Goal: Task Accomplishment & Management: Use online tool/utility

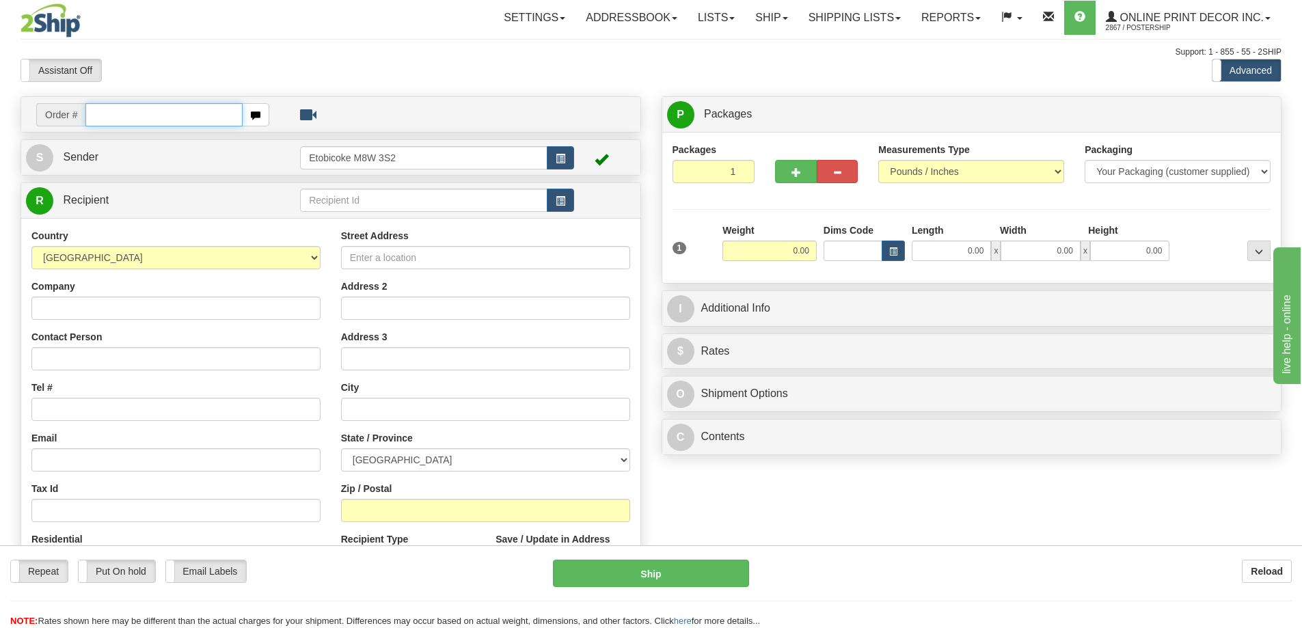
click at [135, 117] on input "text" at bounding box center [163, 114] width 157 height 23
type input "ca-423036"
click at [133, 109] on input "text" at bounding box center [163, 114] width 157 height 23
type input "ca-423036"
click at [139, 111] on input "text" at bounding box center [163, 114] width 157 height 23
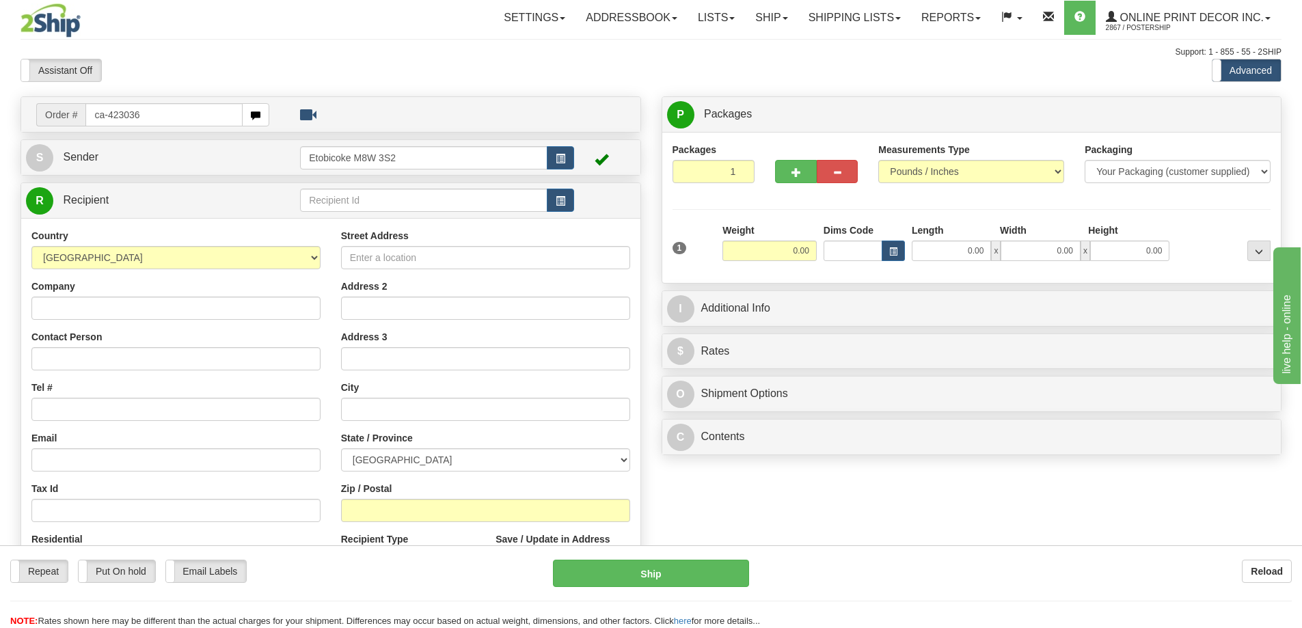
type input "ca-423036"
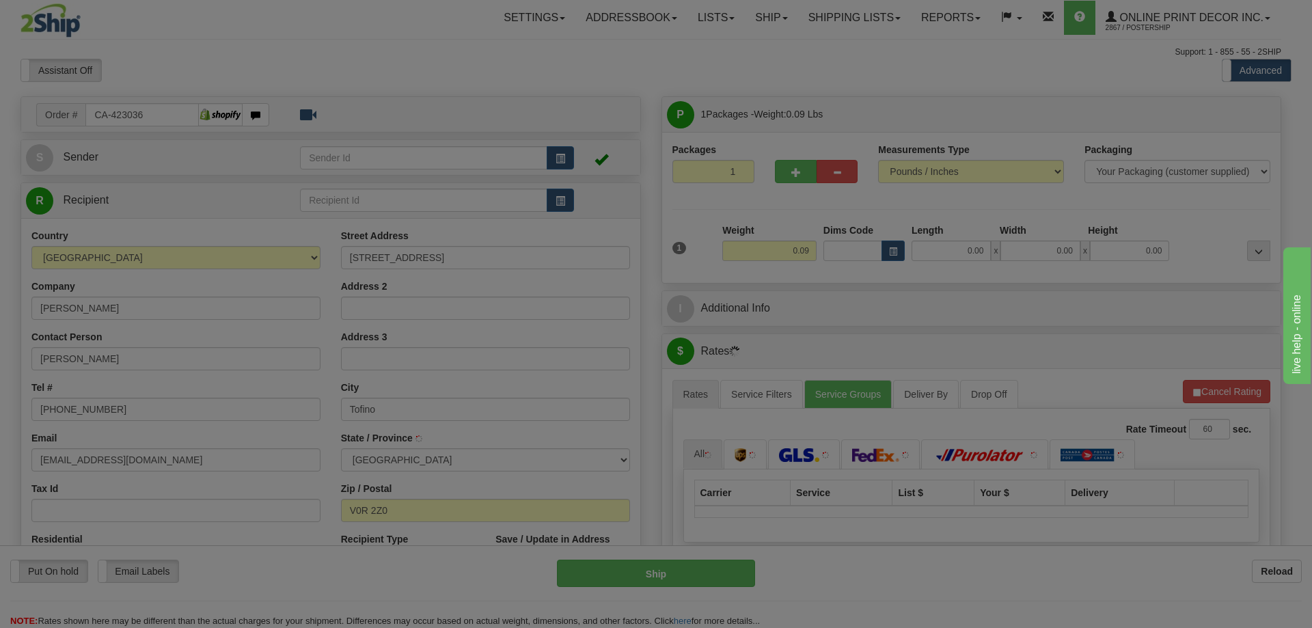
type input "TOFINO"
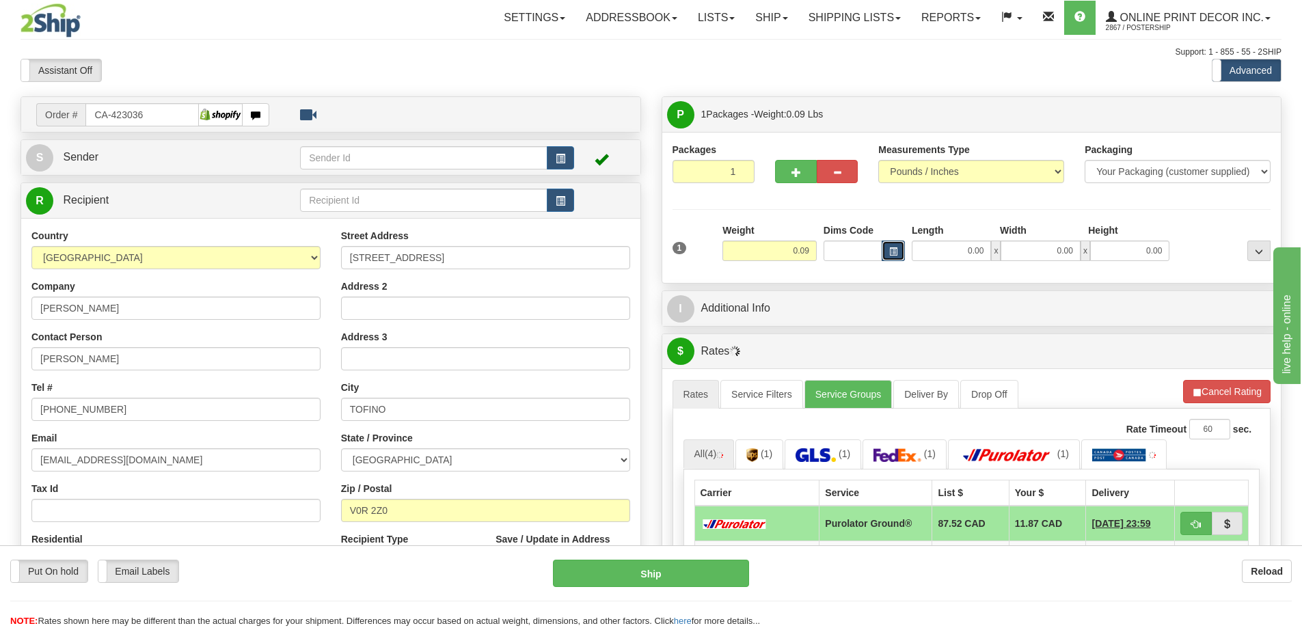
click at [895, 246] on button "button" at bounding box center [893, 251] width 23 height 21
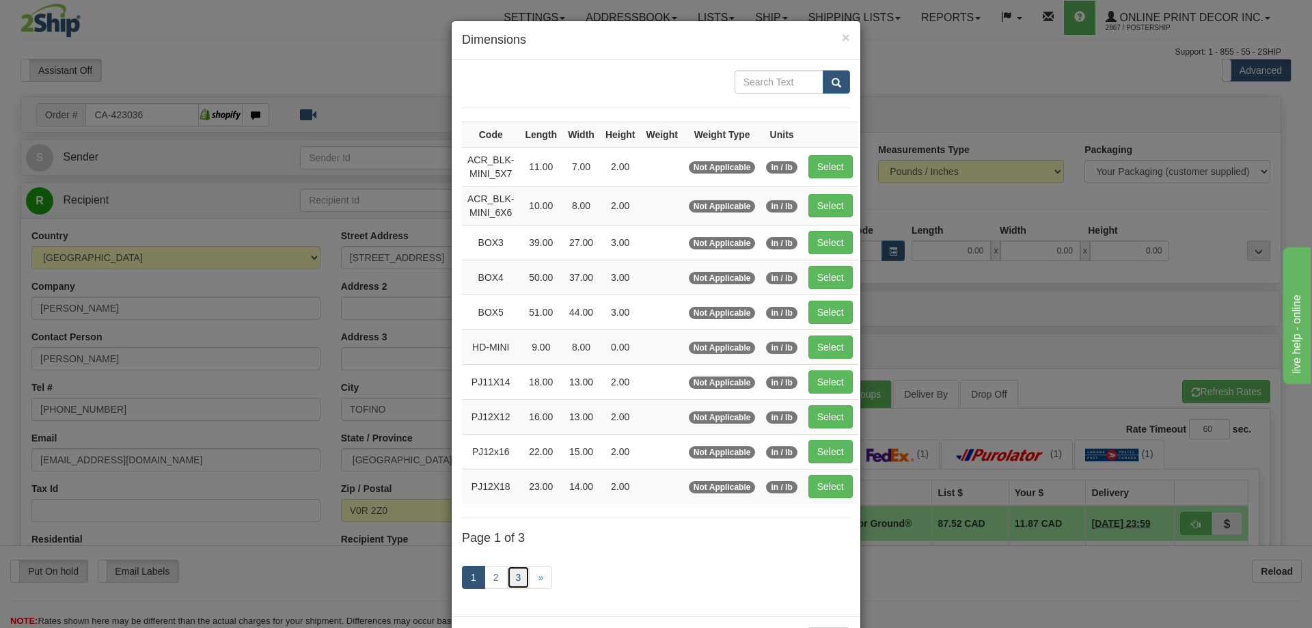
click at [517, 571] on link "3" at bounding box center [518, 577] width 23 height 23
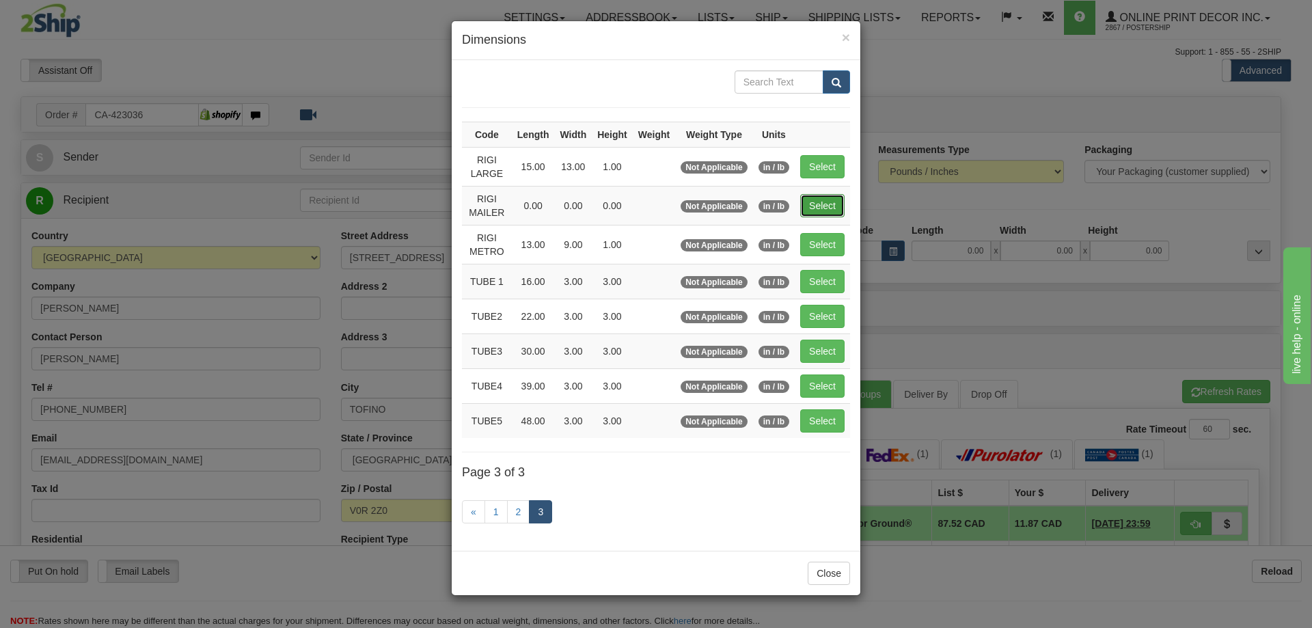
click at [818, 202] on button "Select" at bounding box center [822, 205] width 44 height 23
type input "RIGI MAILER"
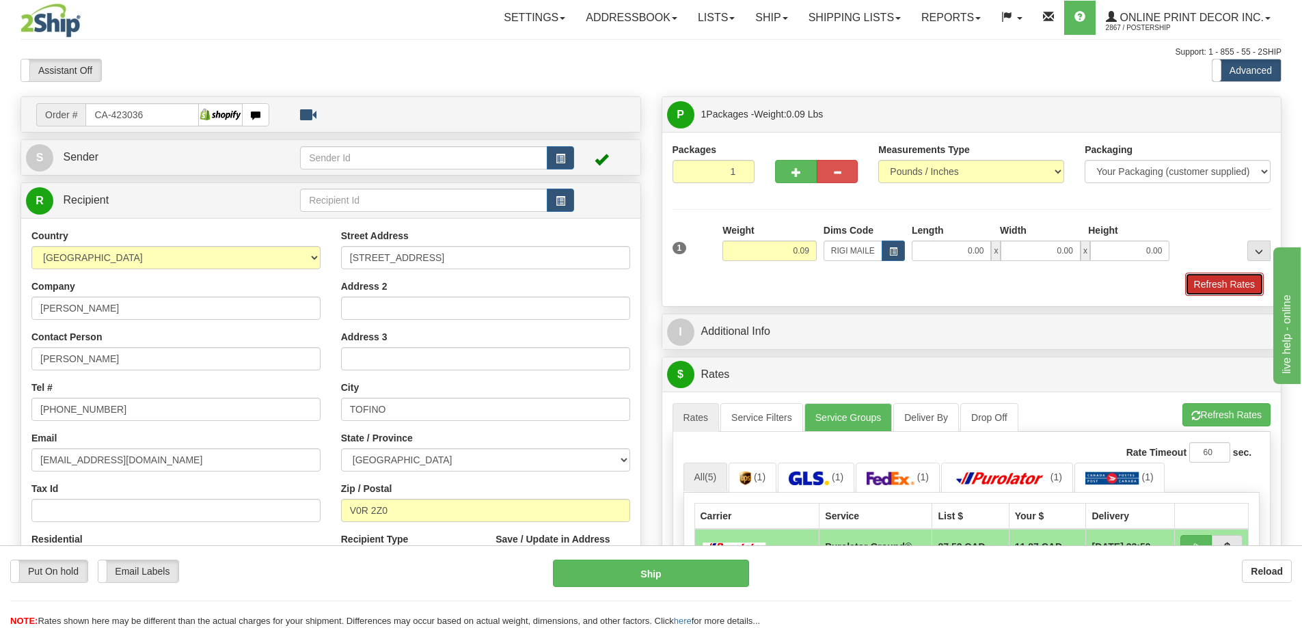
click at [1207, 286] on button "Refresh Rates" at bounding box center [1224, 284] width 79 height 23
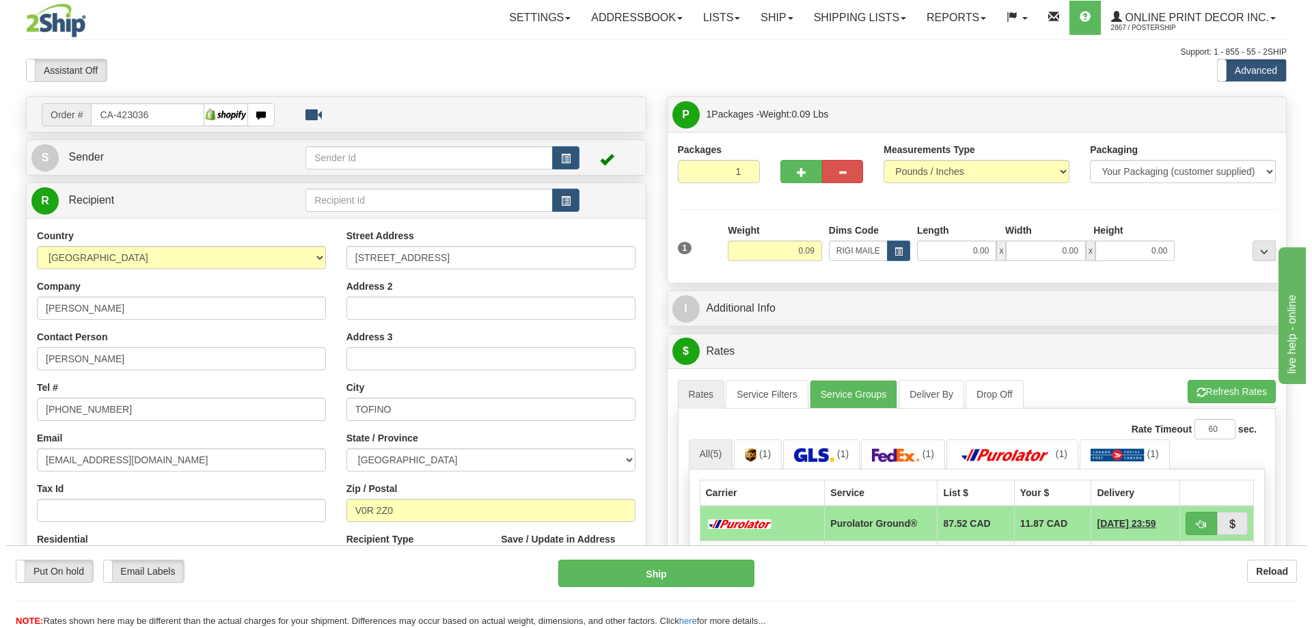
scroll to position [137, 0]
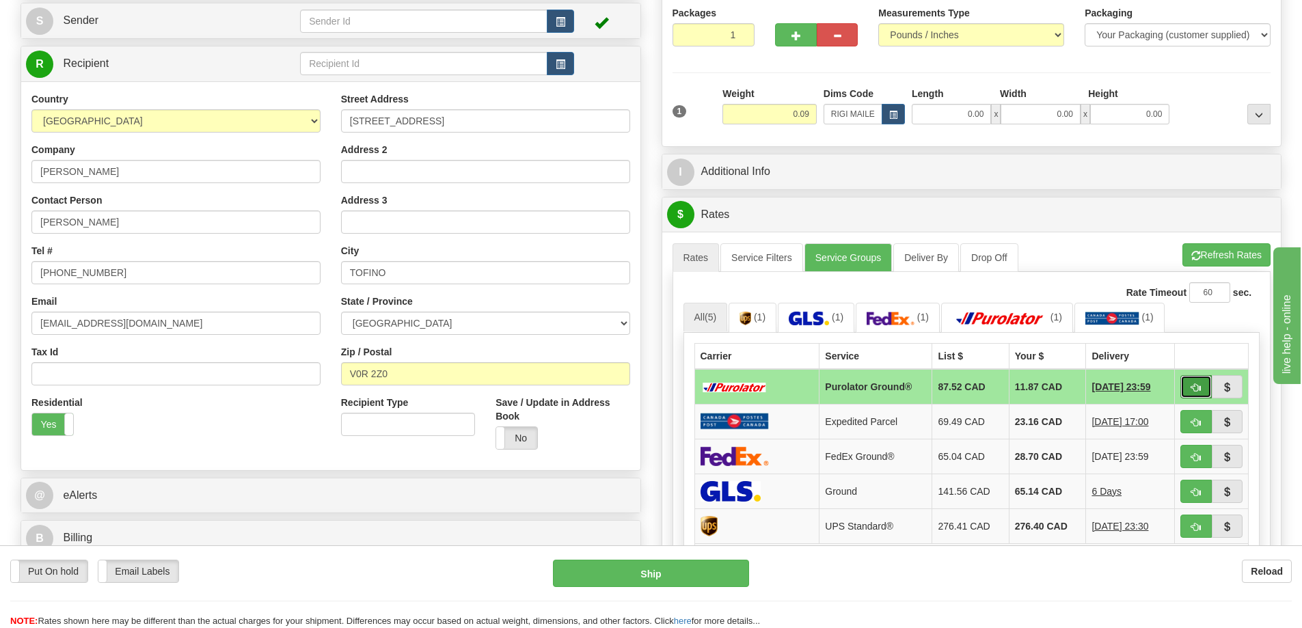
click at [1189, 387] on button "button" at bounding box center [1195, 386] width 31 height 23
type input "260"
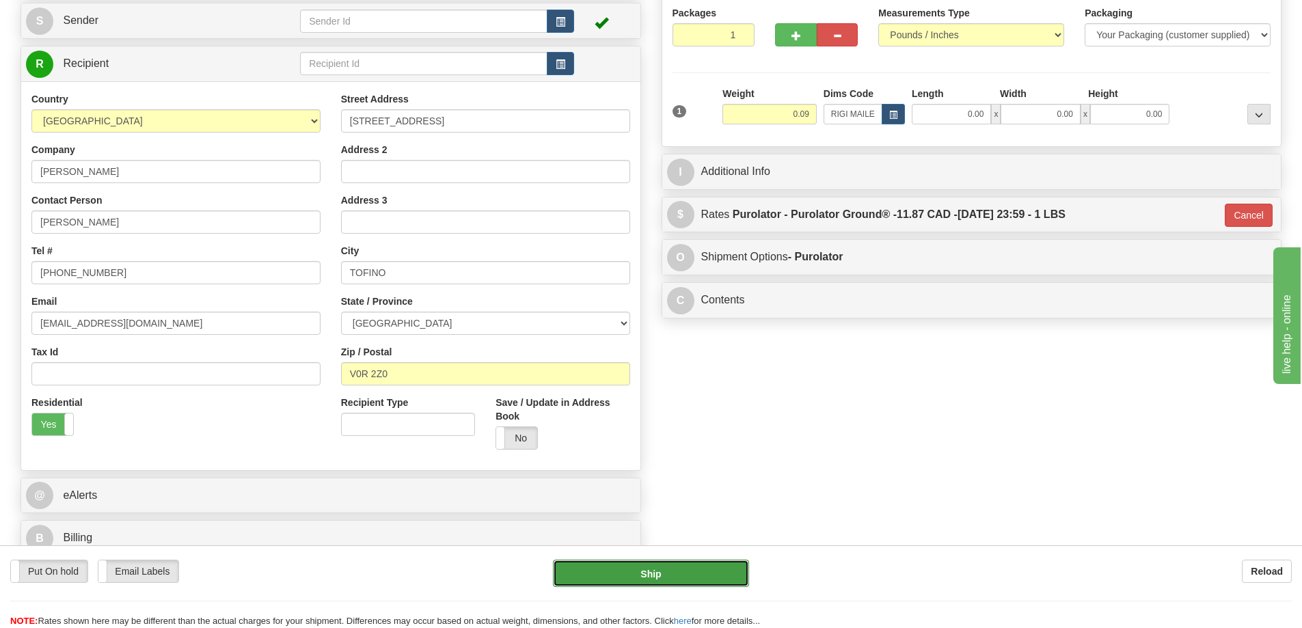
click at [706, 564] on button "Ship" at bounding box center [651, 573] width 196 height 27
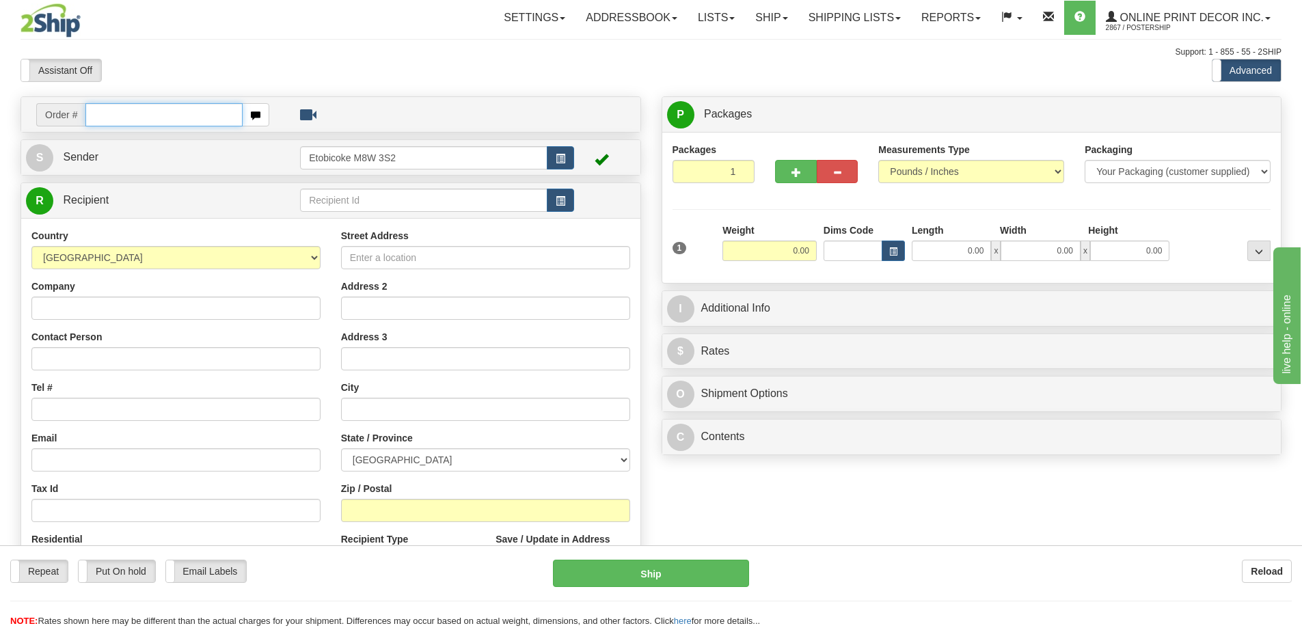
click at [135, 118] on input "text" at bounding box center [163, 114] width 157 height 23
type input "ca-422986"
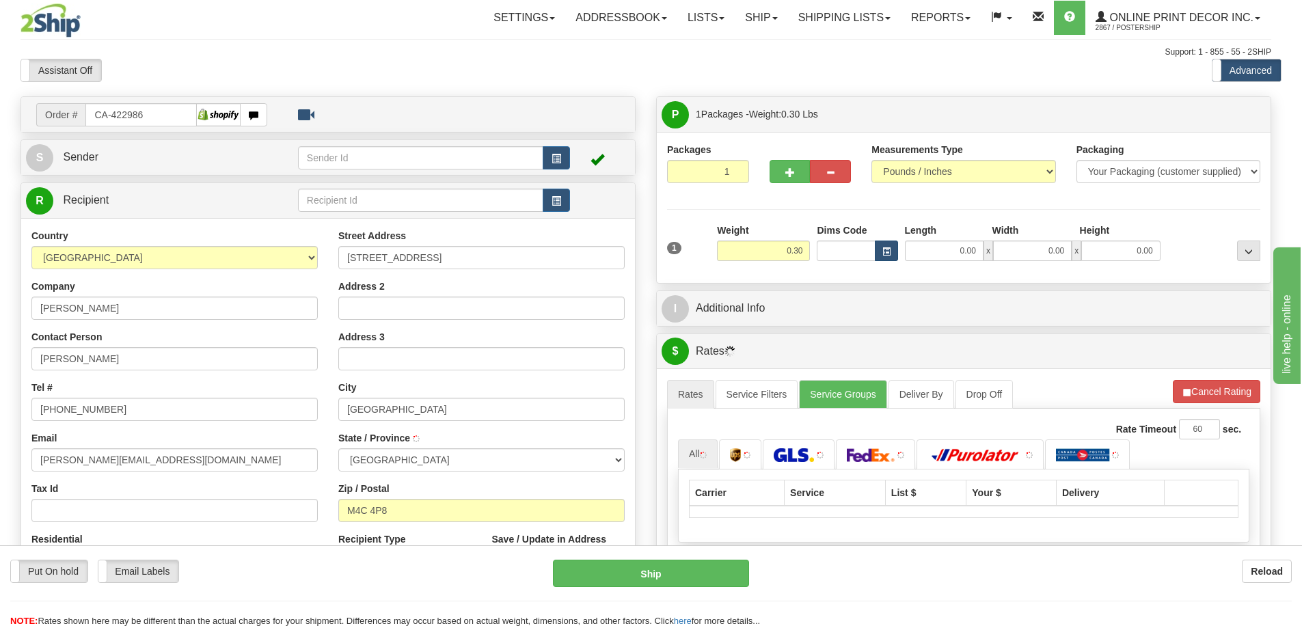
type input "TORONTO"
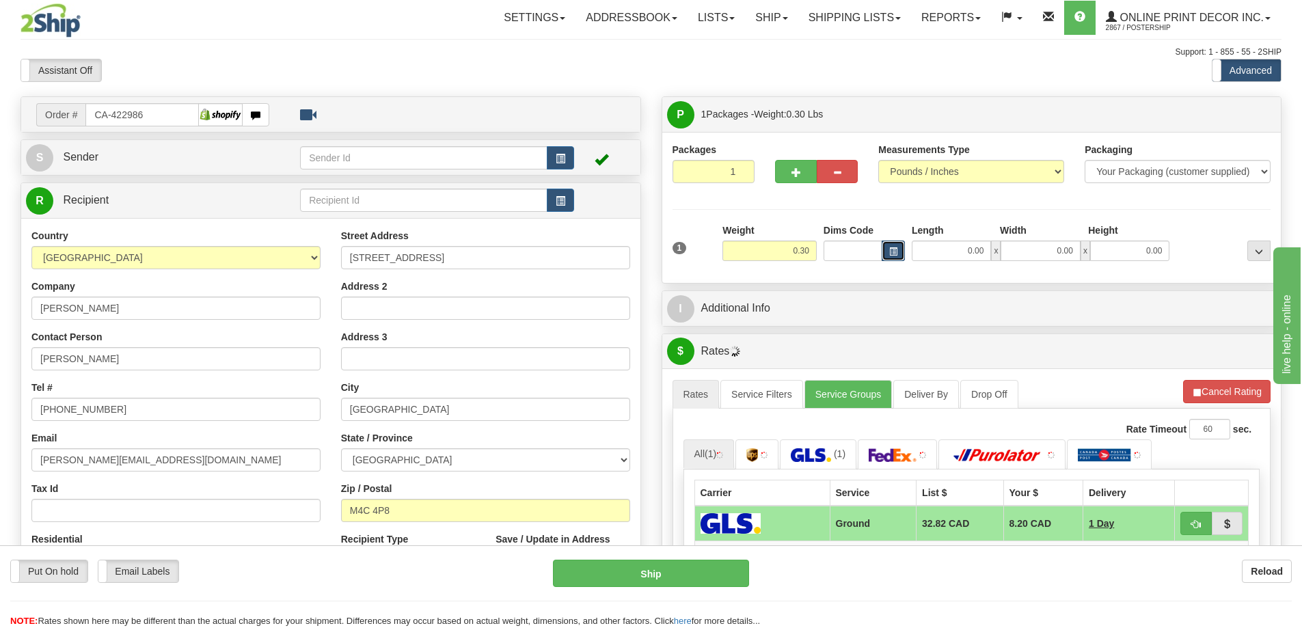
click at [888, 245] on button "button" at bounding box center [893, 251] width 23 height 21
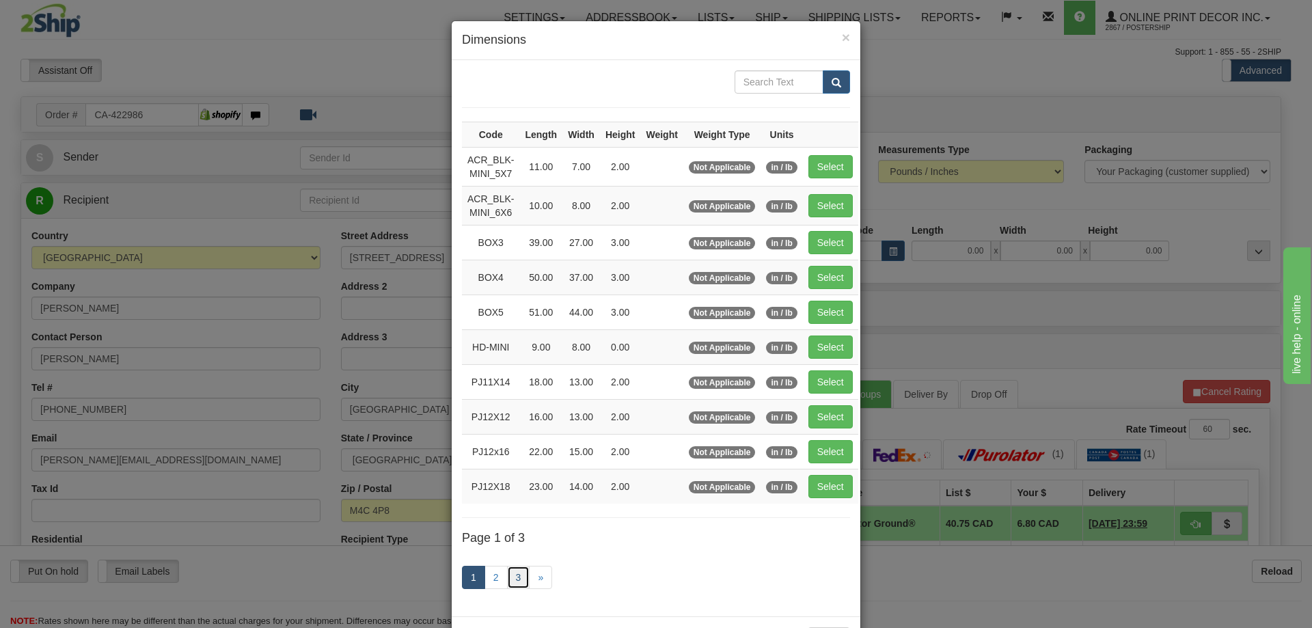
click at [518, 571] on link "3" at bounding box center [518, 577] width 23 height 23
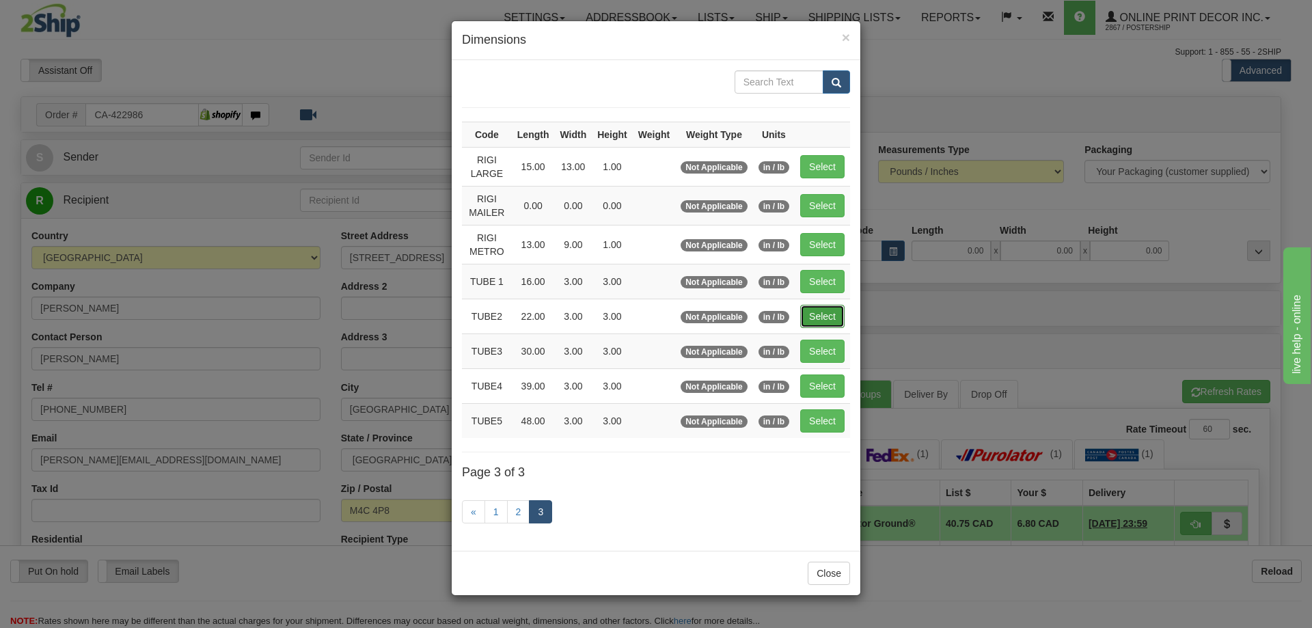
click at [820, 306] on button "Select" at bounding box center [822, 316] width 44 height 23
type input "TUBE2"
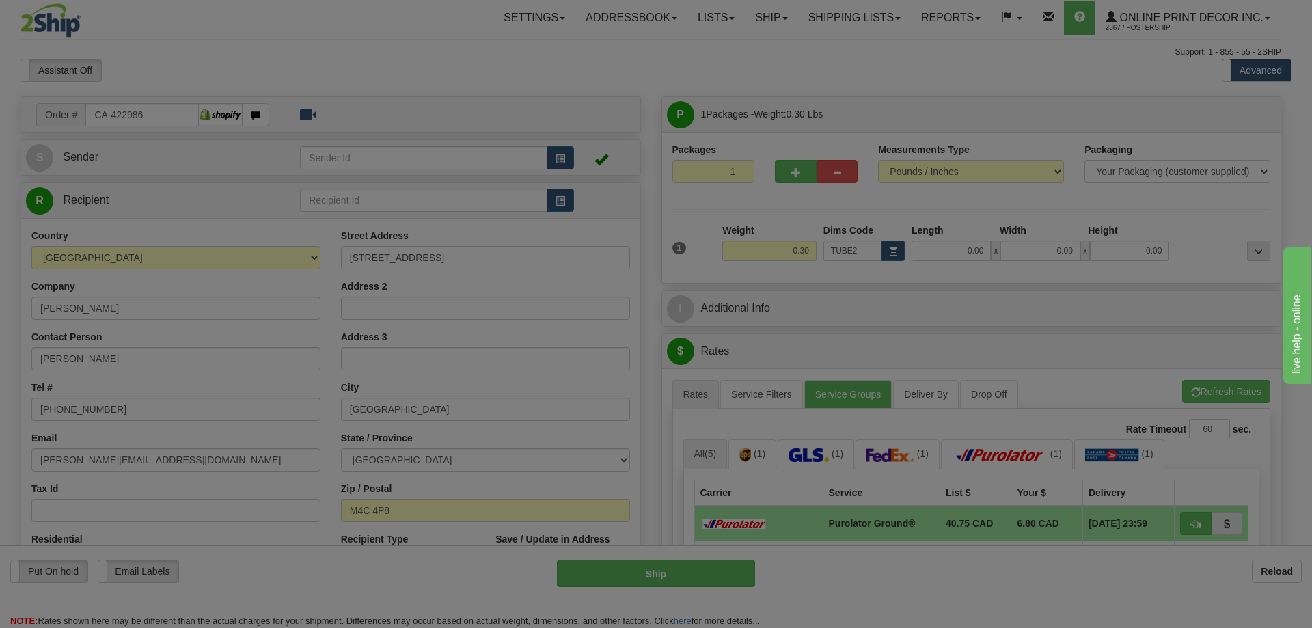
type input "22.00"
type input "3.00"
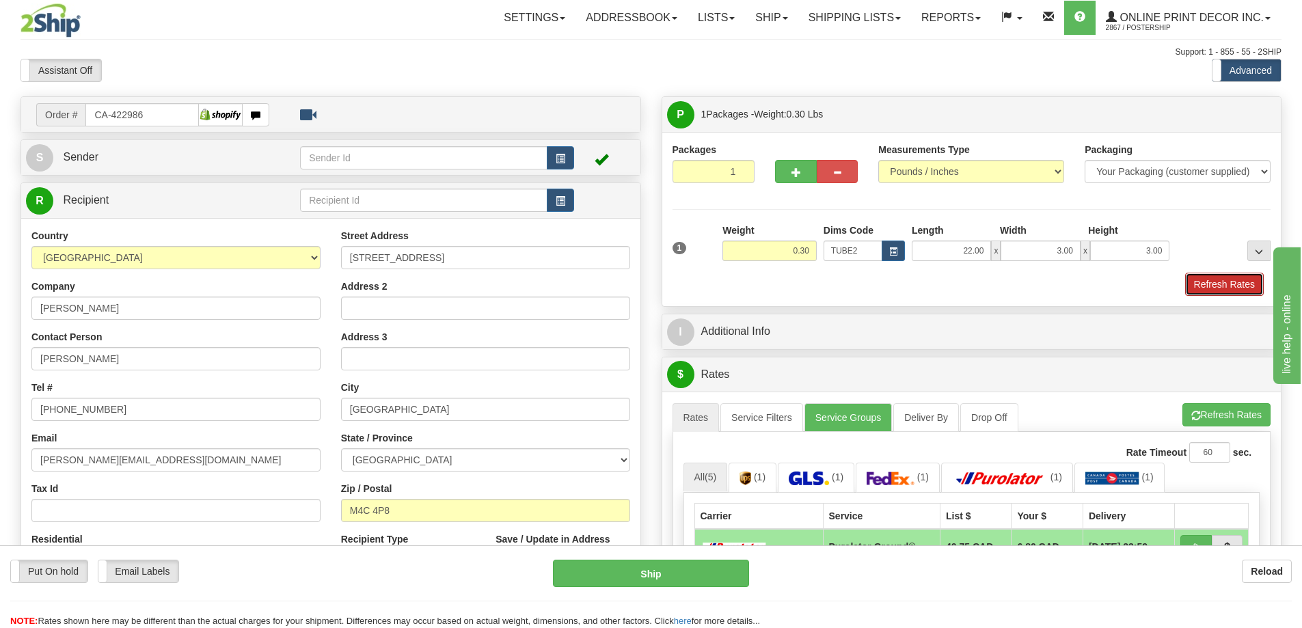
click at [1211, 287] on button "Refresh Rates" at bounding box center [1224, 284] width 79 height 23
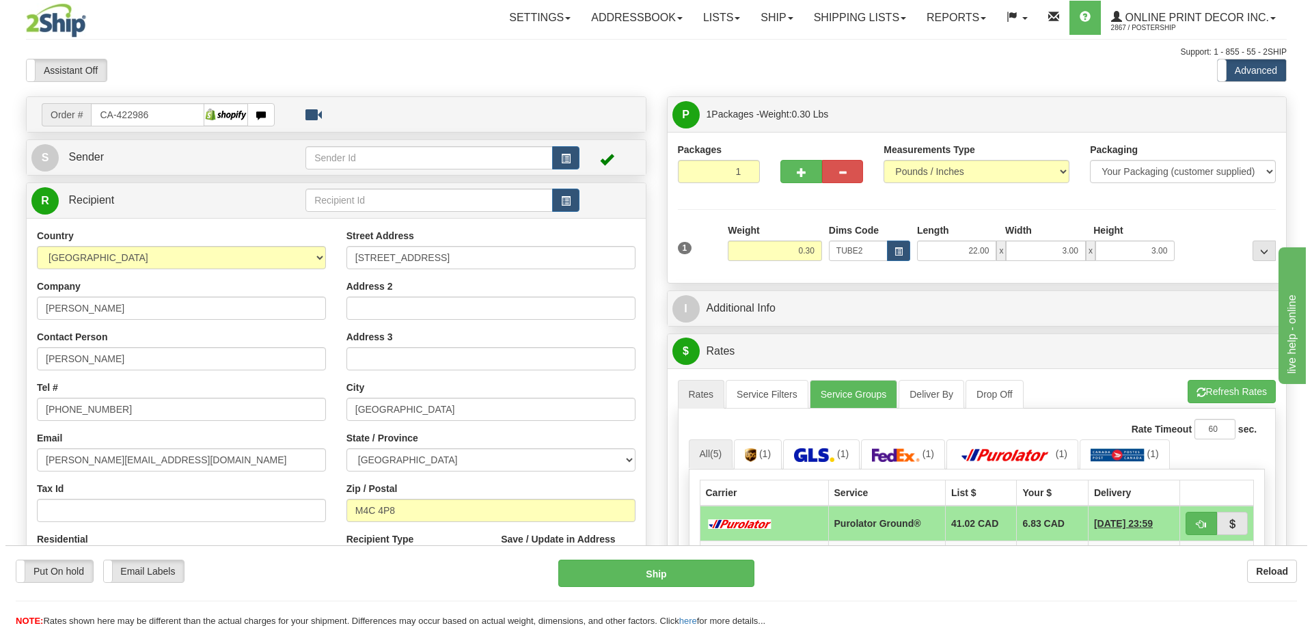
scroll to position [205, 0]
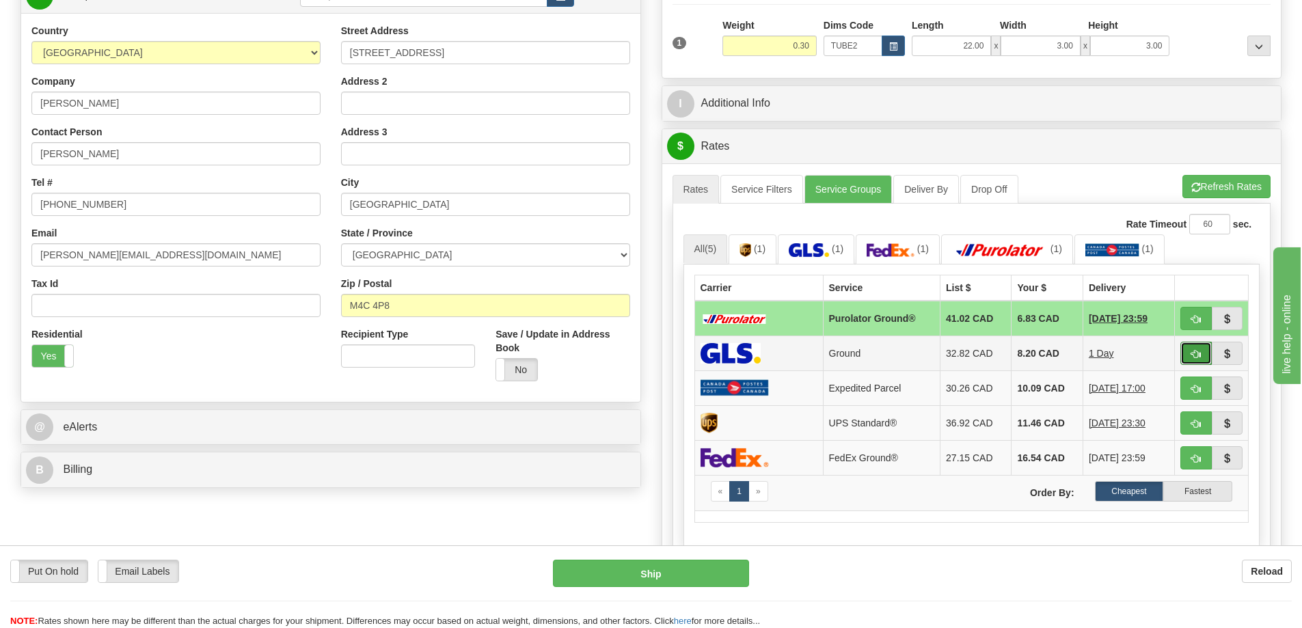
click at [1194, 355] on span "button" at bounding box center [1196, 354] width 10 height 9
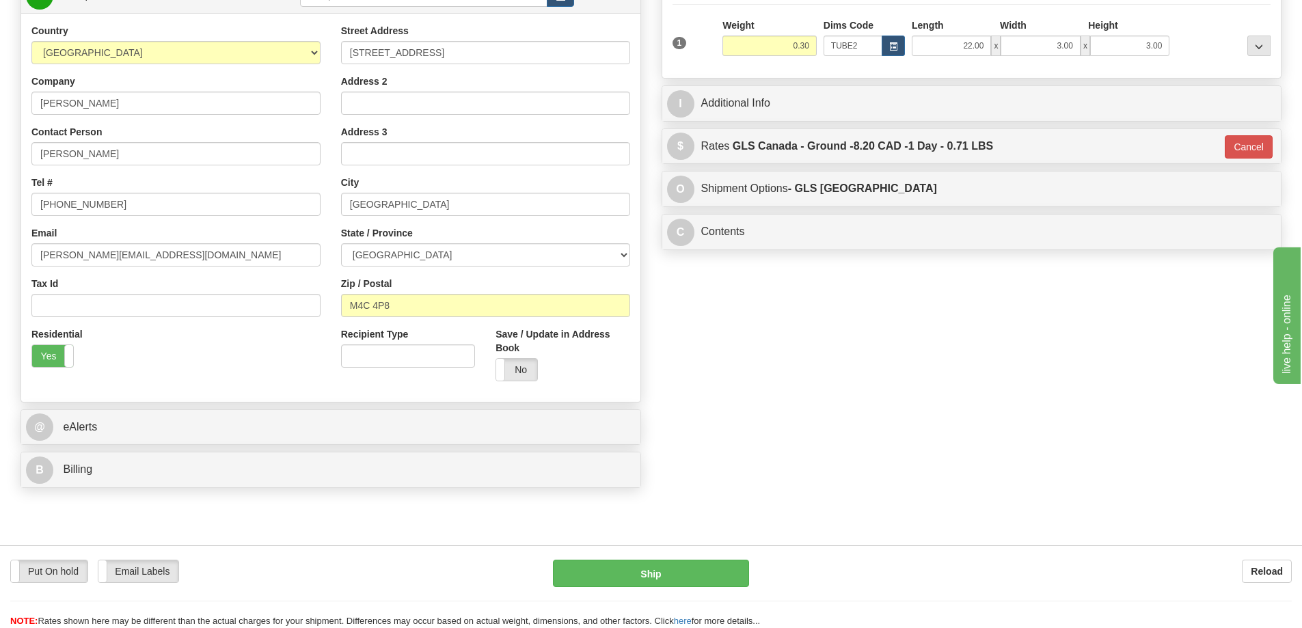
type input "1"
click at [647, 577] on button "Ship" at bounding box center [651, 573] width 196 height 27
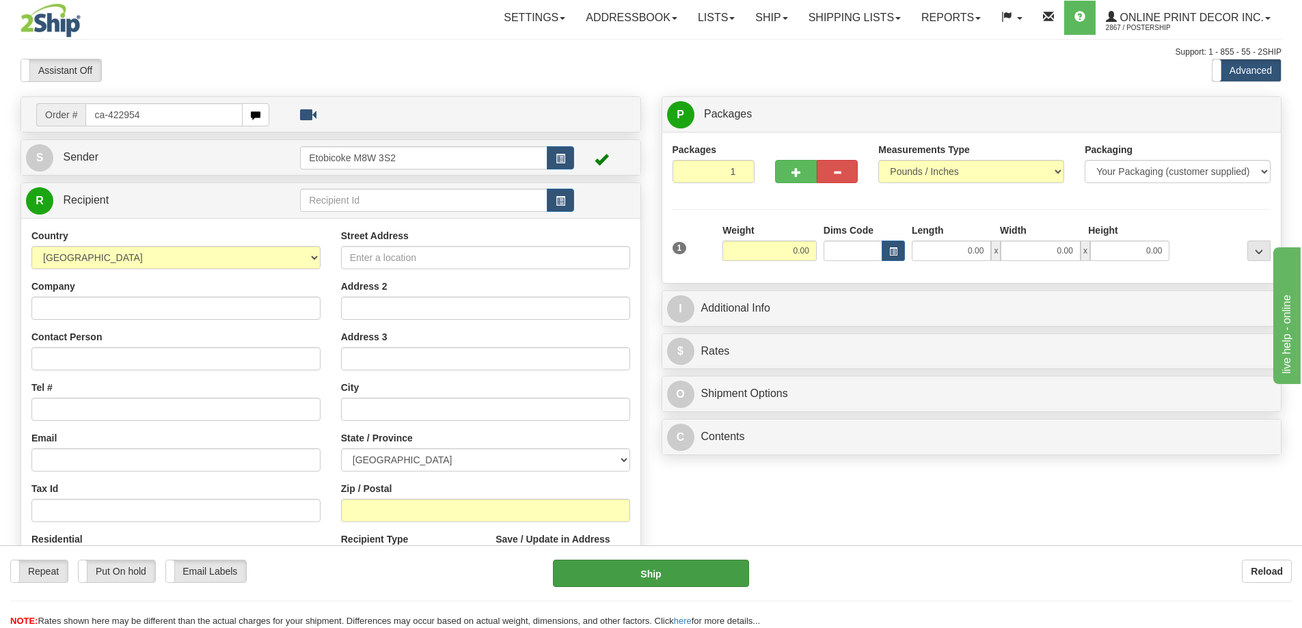
type input "ca-422954"
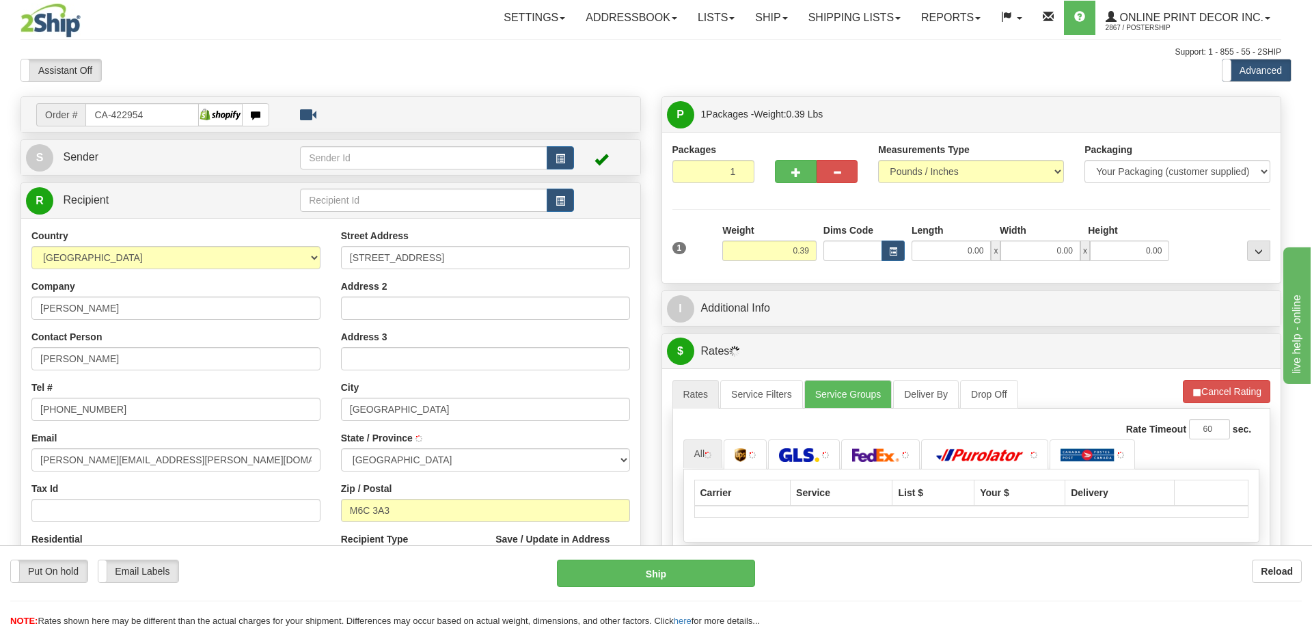
type input "TORONTO"
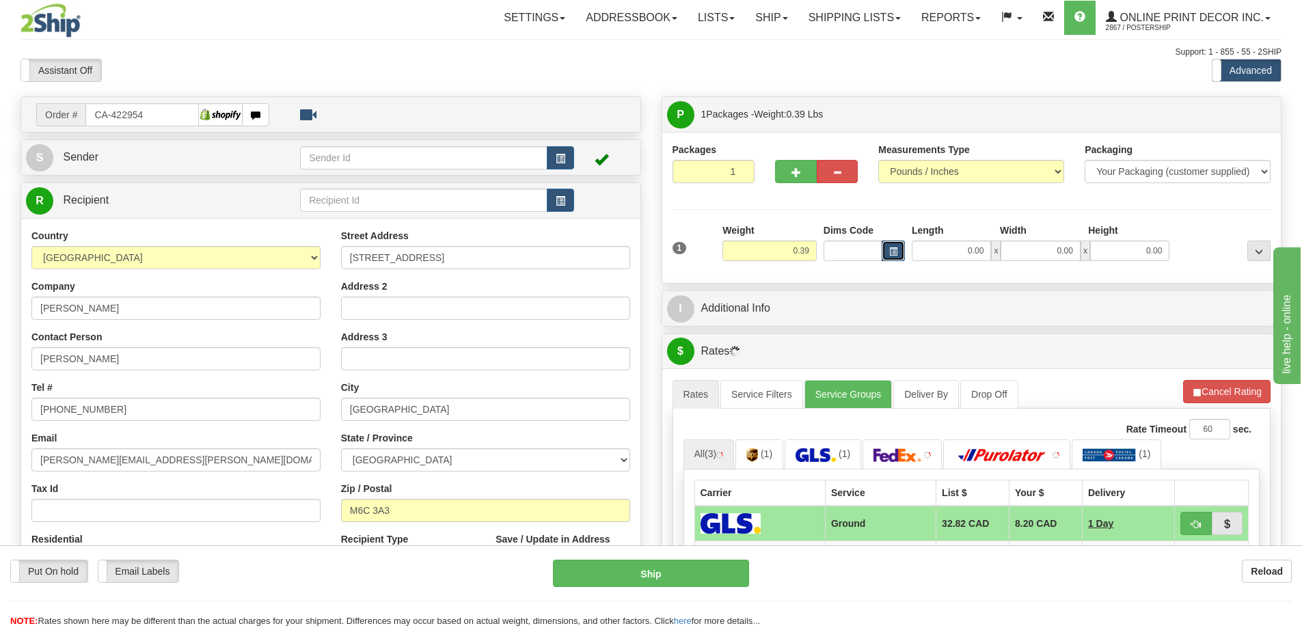
click at [894, 249] on span "button" at bounding box center [893, 252] width 8 height 8
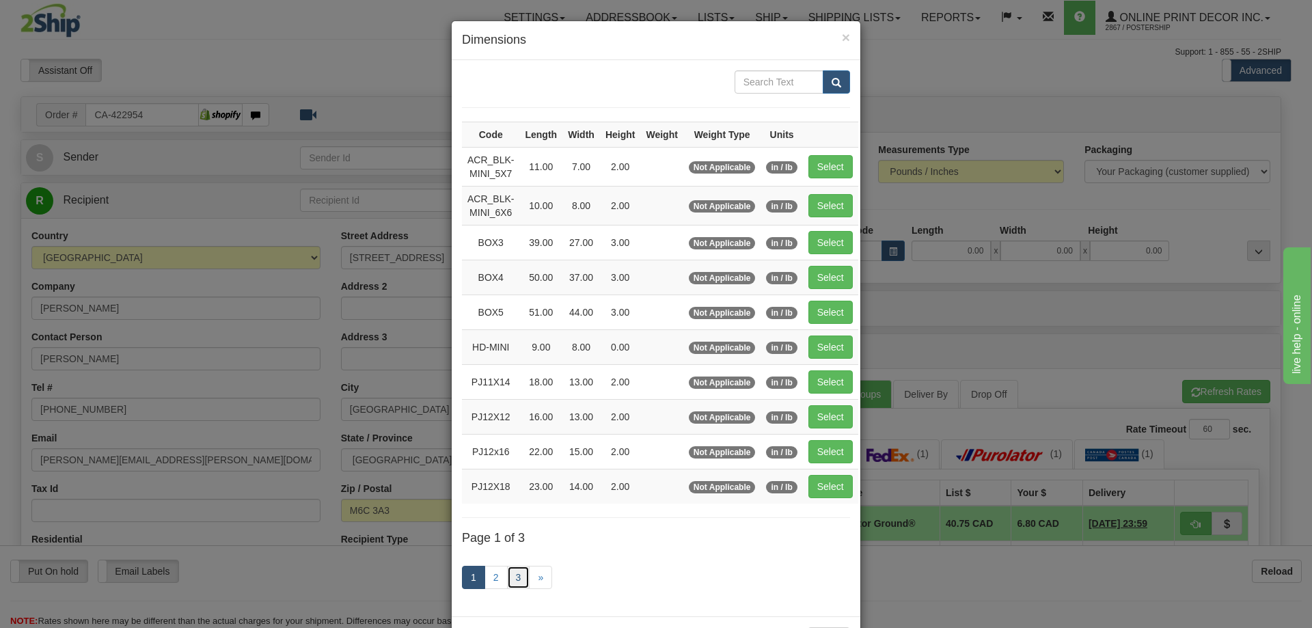
click at [517, 572] on link "3" at bounding box center [518, 577] width 23 height 23
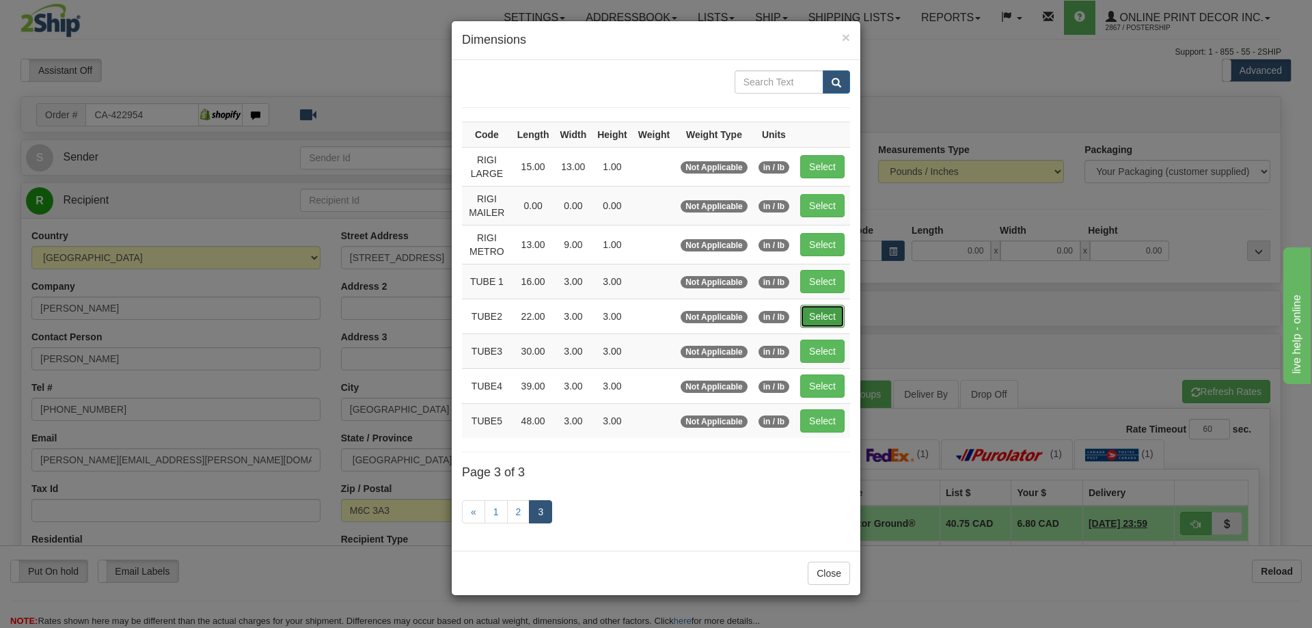
click at [832, 309] on button "Select" at bounding box center [822, 316] width 44 height 23
type input "TUBE2"
type input "22.00"
type input "3.00"
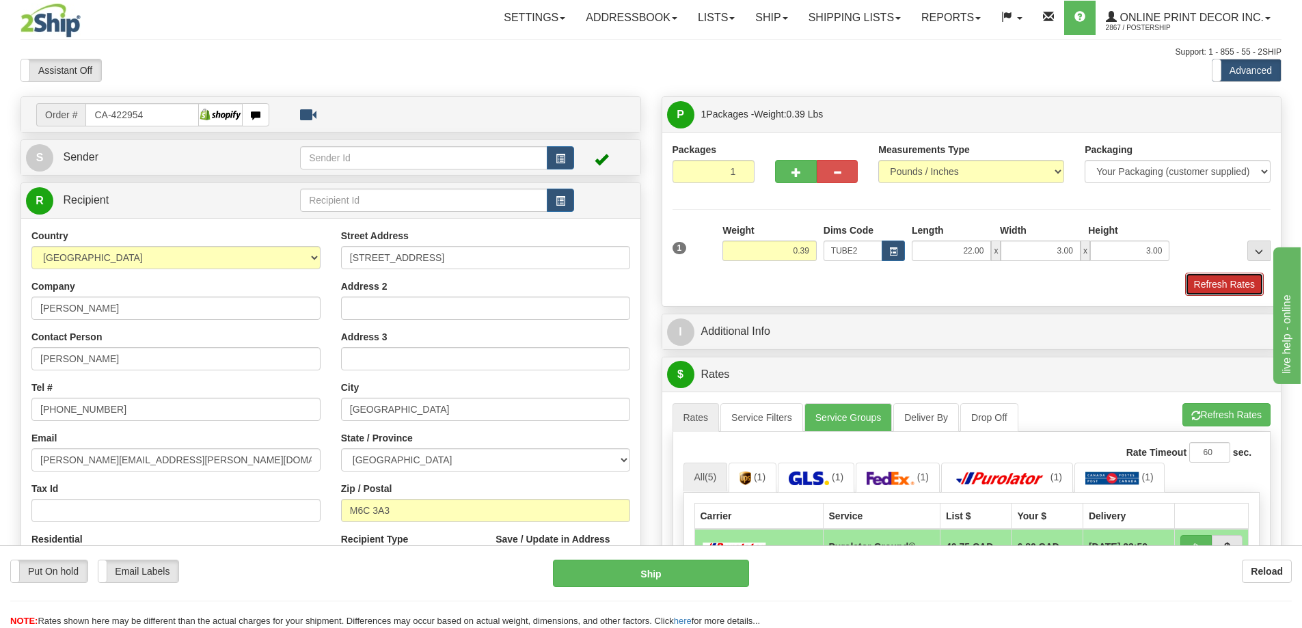
click at [1229, 282] on button "Refresh Rates" at bounding box center [1224, 284] width 79 height 23
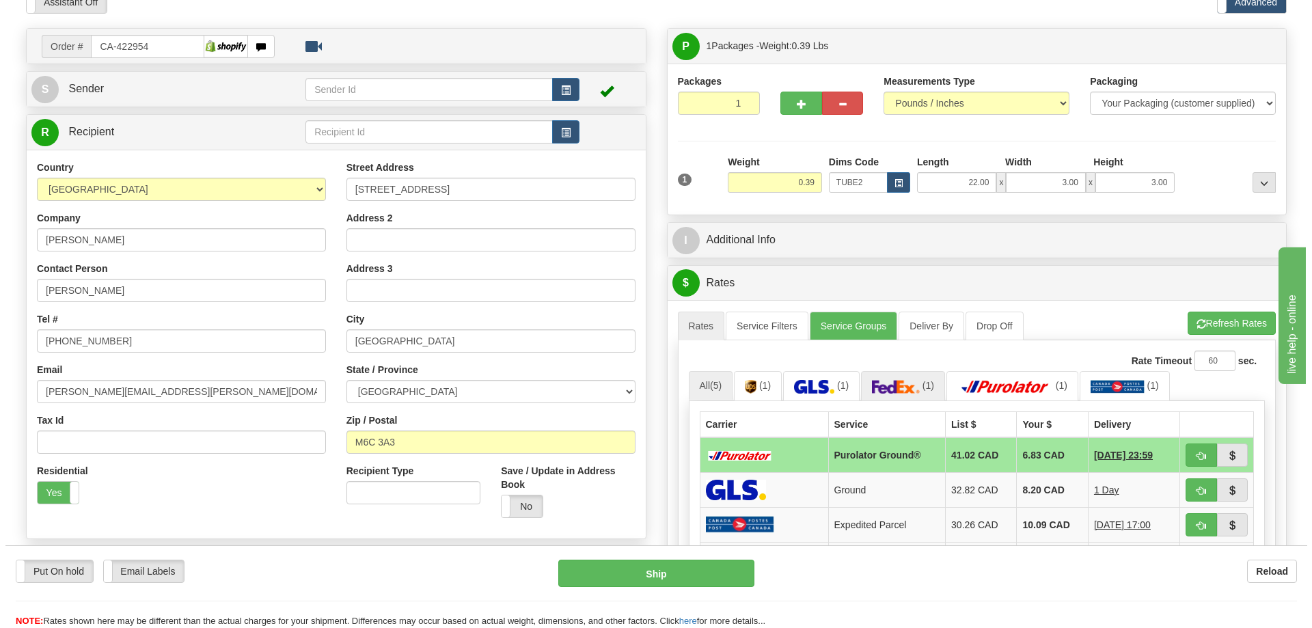
scroll to position [137, 0]
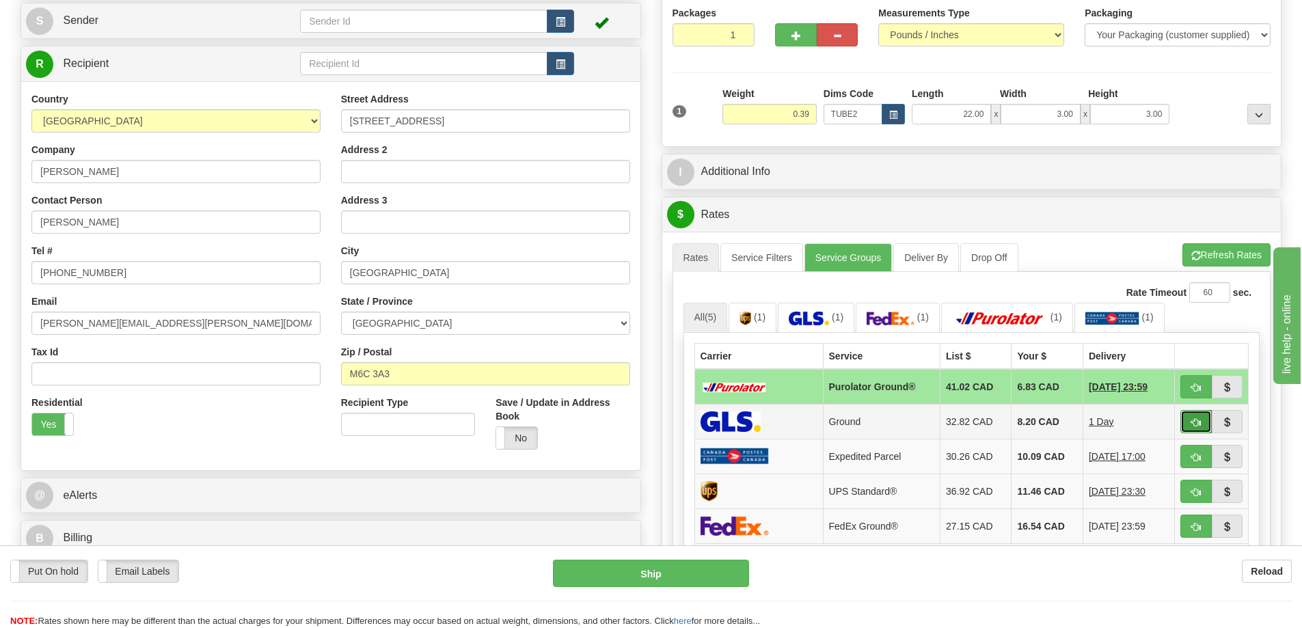
click at [1196, 419] on button "button" at bounding box center [1195, 421] width 31 height 23
type input "1"
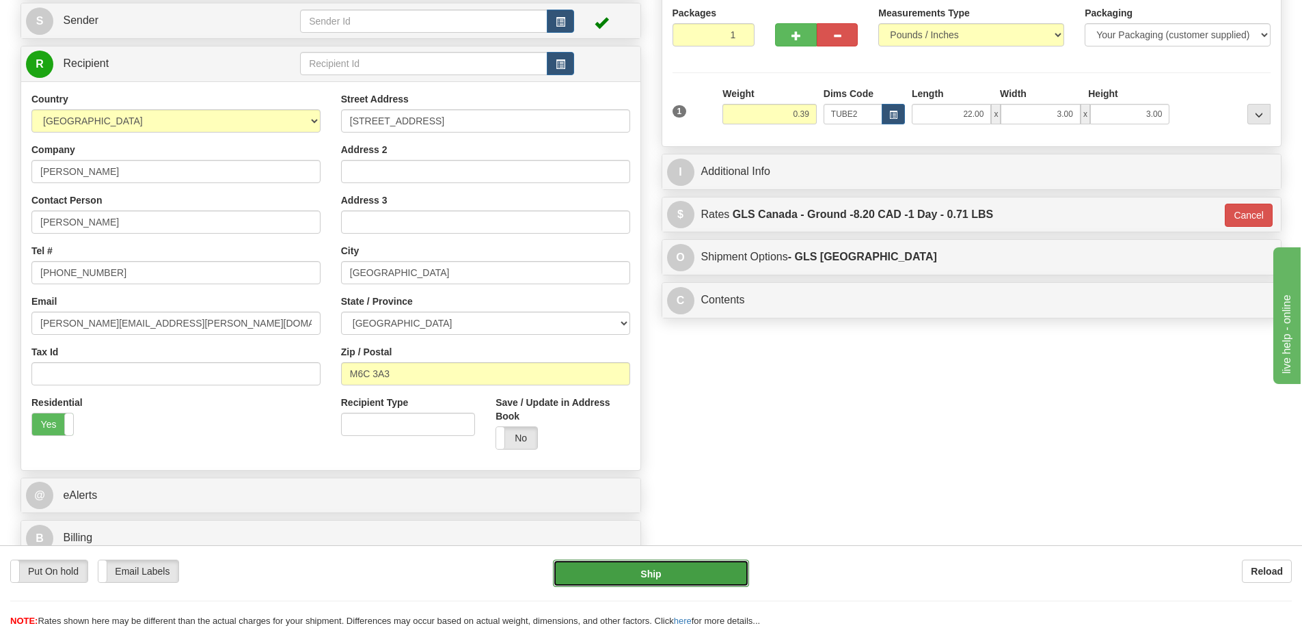
click at [655, 577] on button "Ship" at bounding box center [651, 573] width 196 height 27
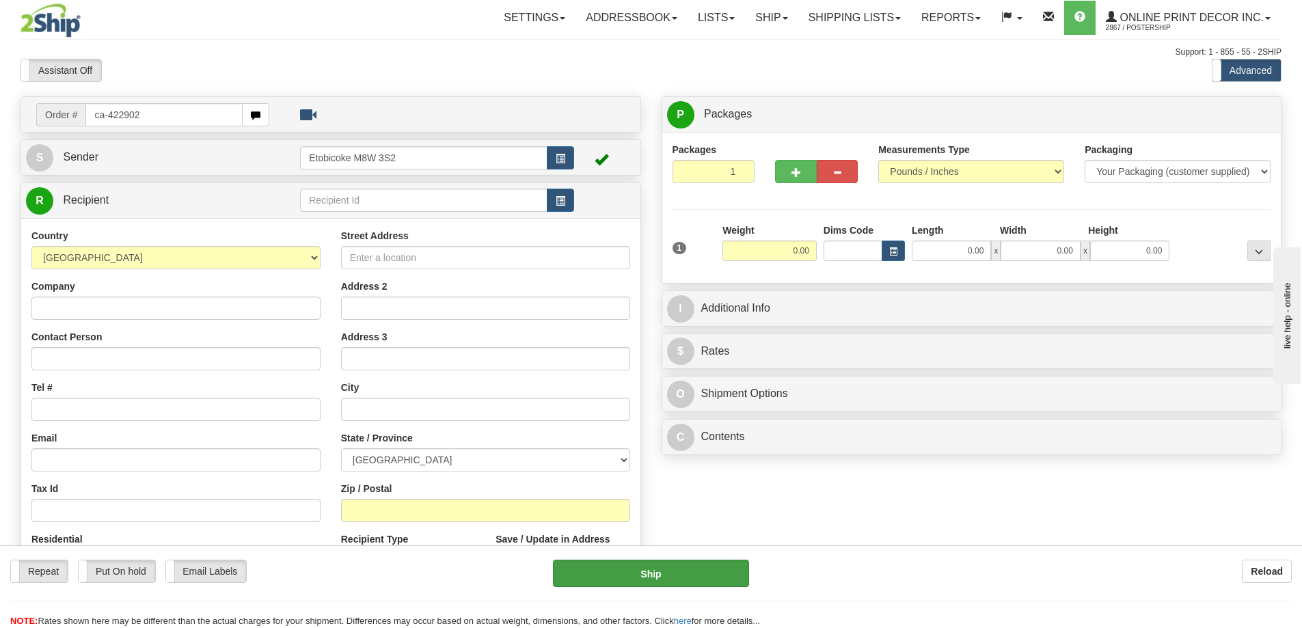
type input "ca-422902"
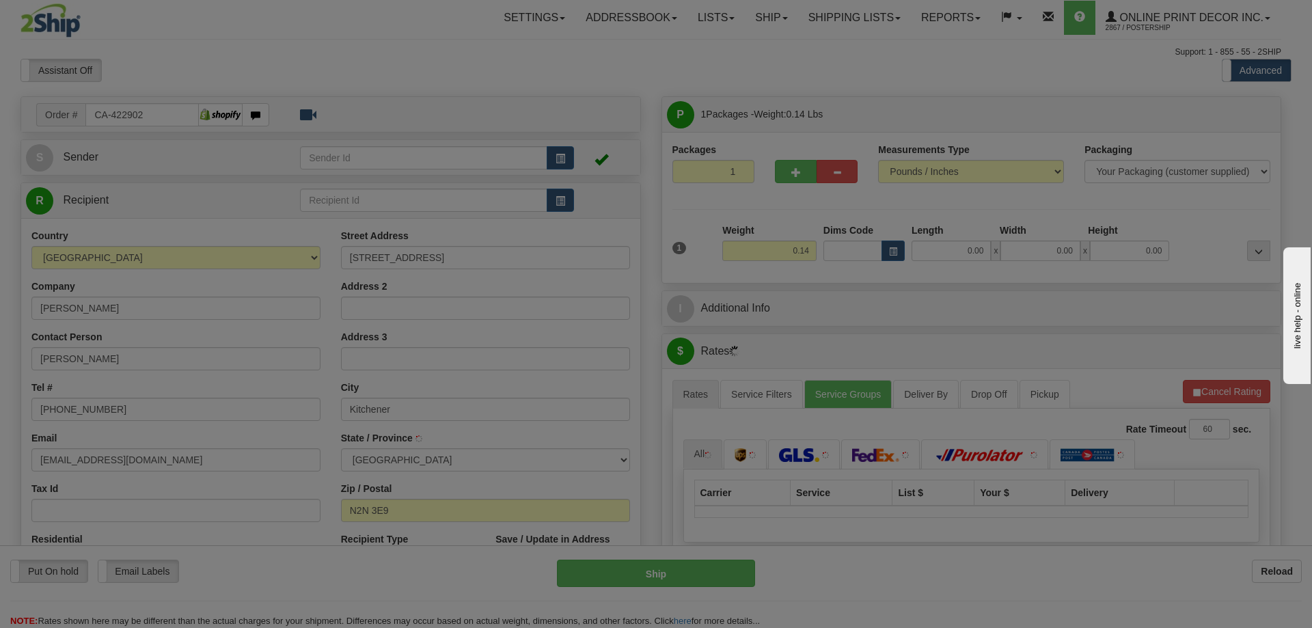
type input "KITCHENER"
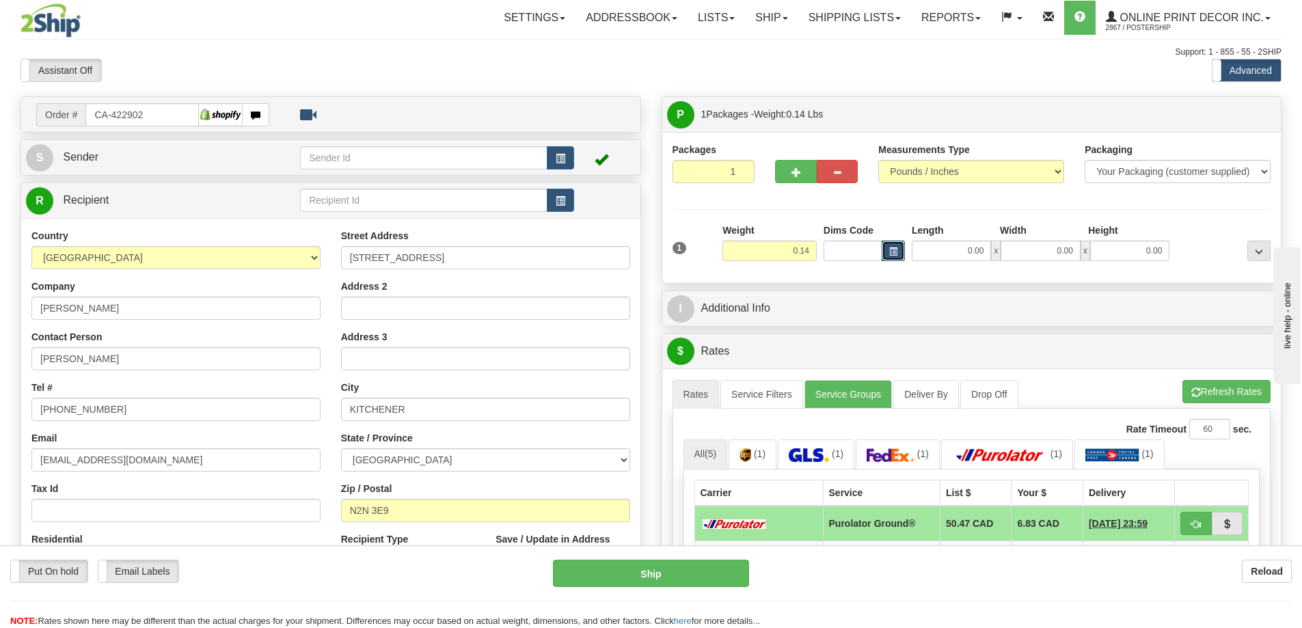
click at [889, 251] on span "button" at bounding box center [893, 252] width 8 height 8
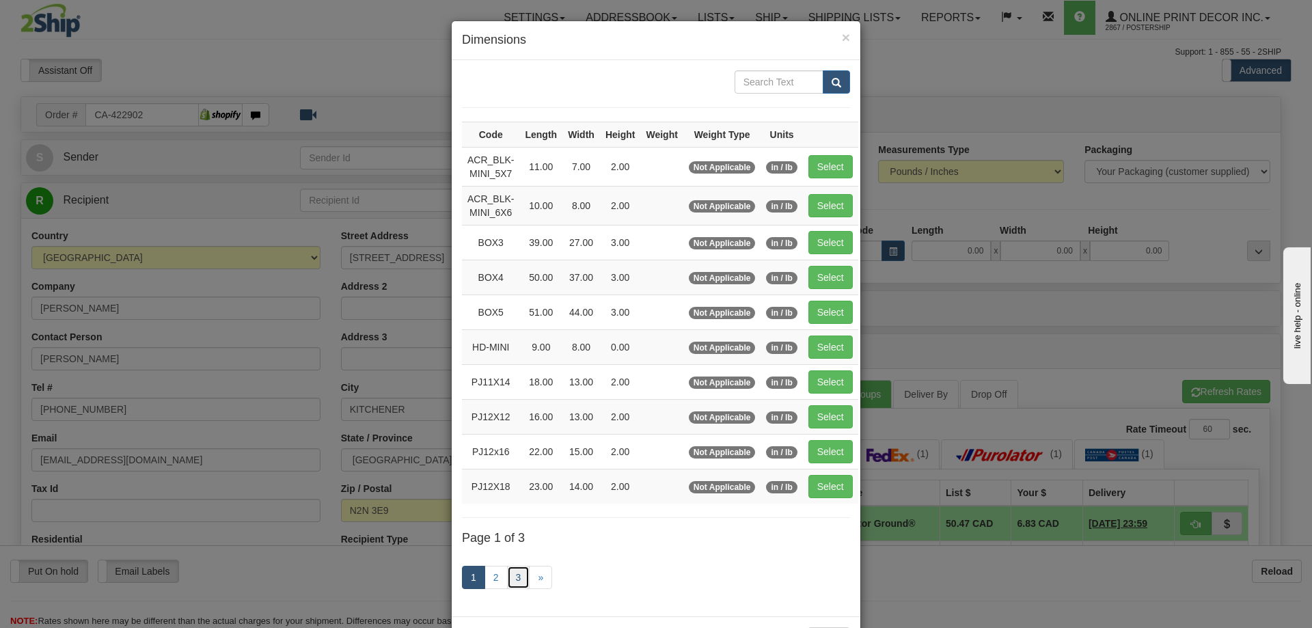
click at [510, 578] on link "3" at bounding box center [518, 577] width 23 height 23
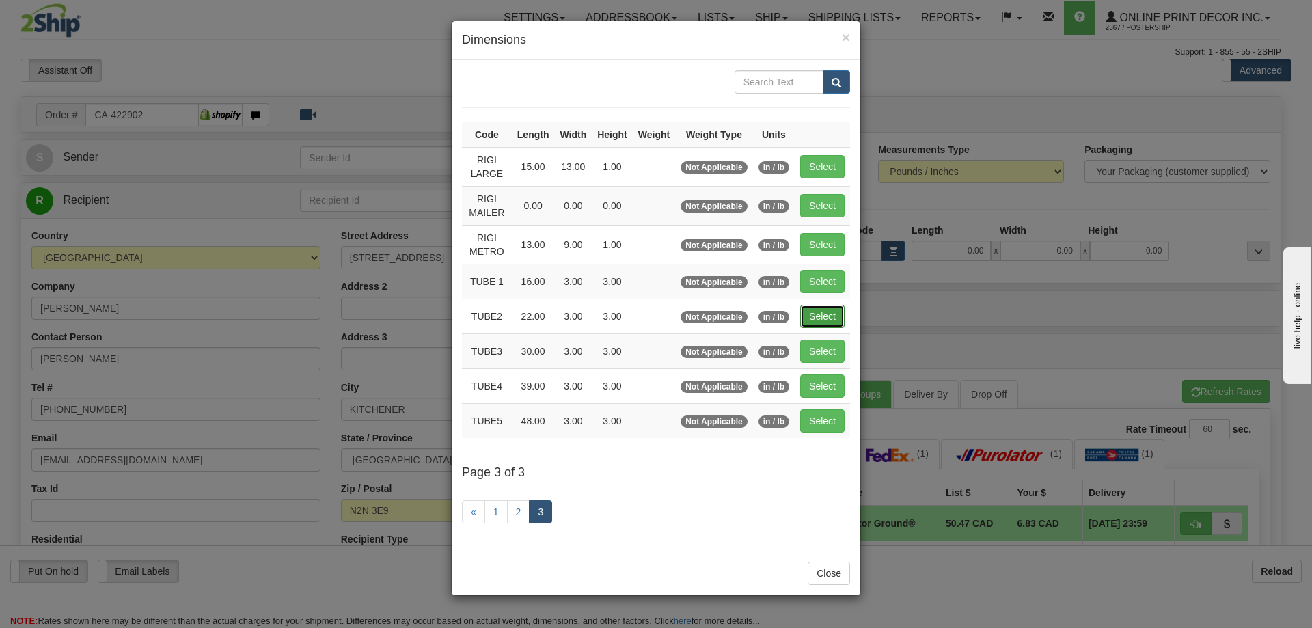
click at [833, 313] on button "Select" at bounding box center [822, 316] width 44 height 23
type input "TUBE2"
type input "22.00"
type input "3.00"
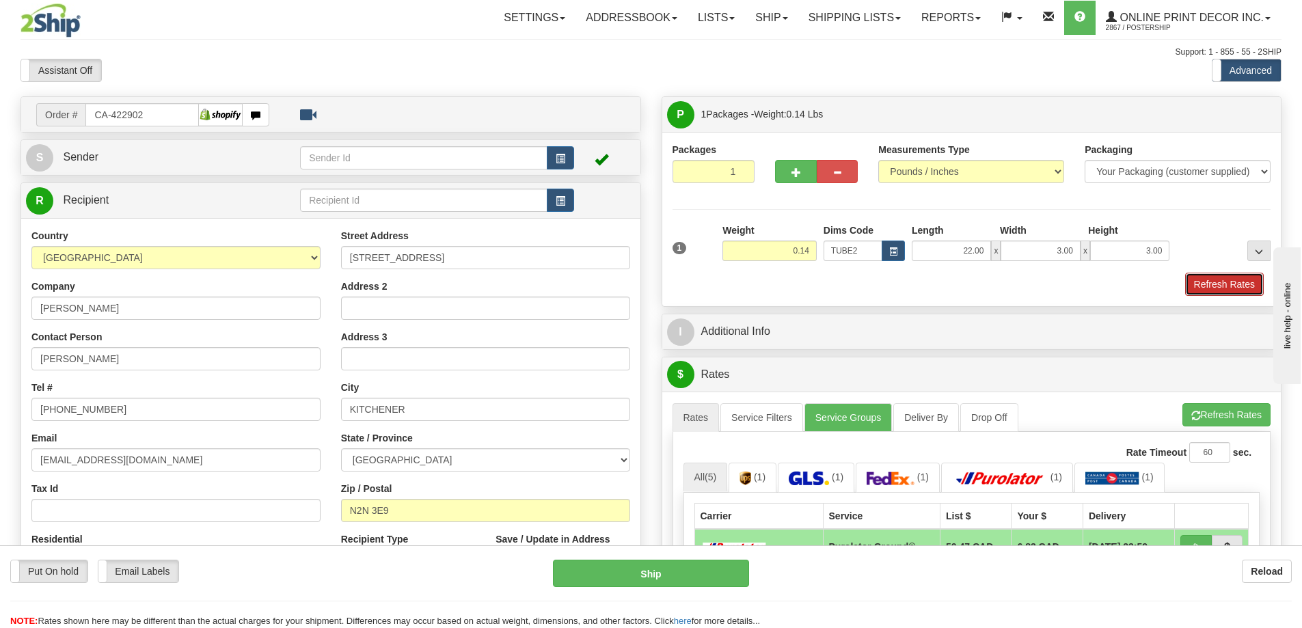
click at [1206, 281] on button "Refresh Rates" at bounding box center [1224, 284] width 79 height 23
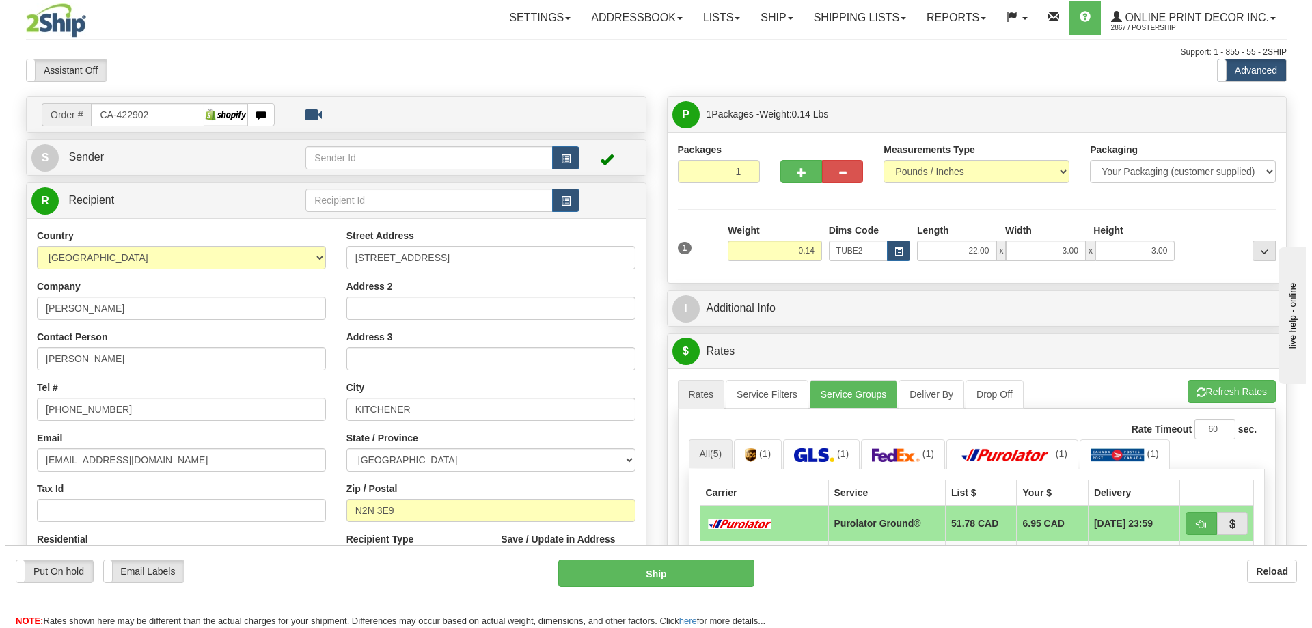
scroll to position [137, 0]
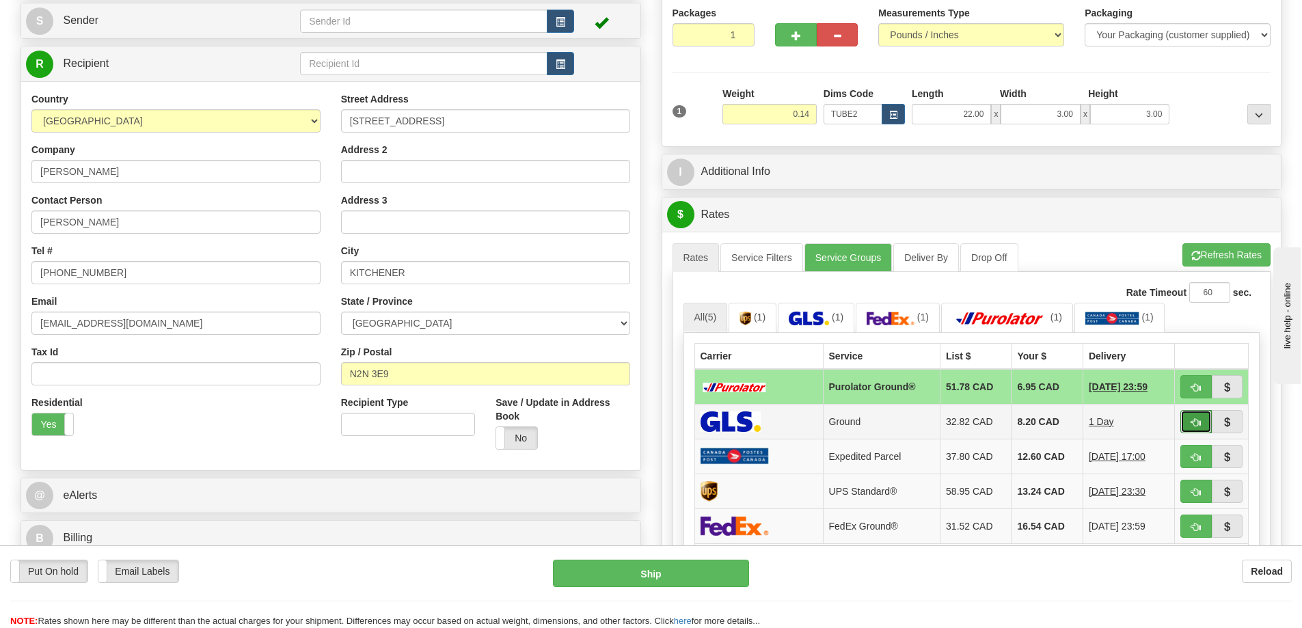
click at [1198, 421] on span "button" at bounding box center [1196, 422] width 10 height 9
type input "1"
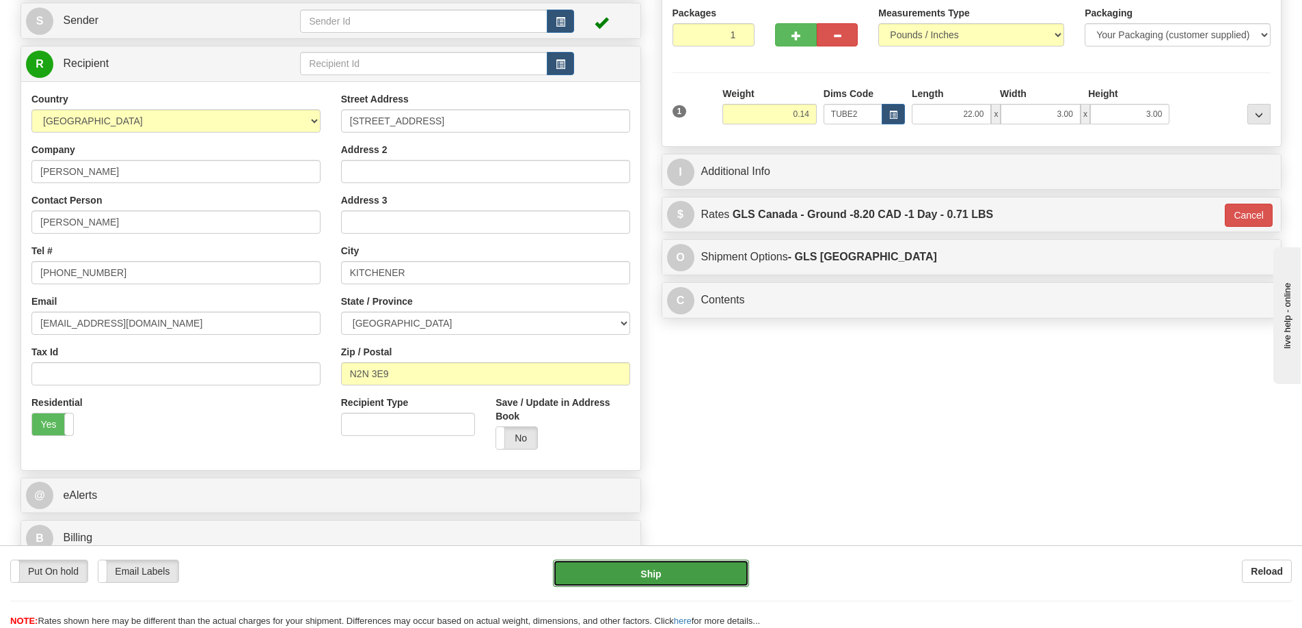
click at [663, 566] on button "Ship" at bounding box center [651, 573] width 196 height 27
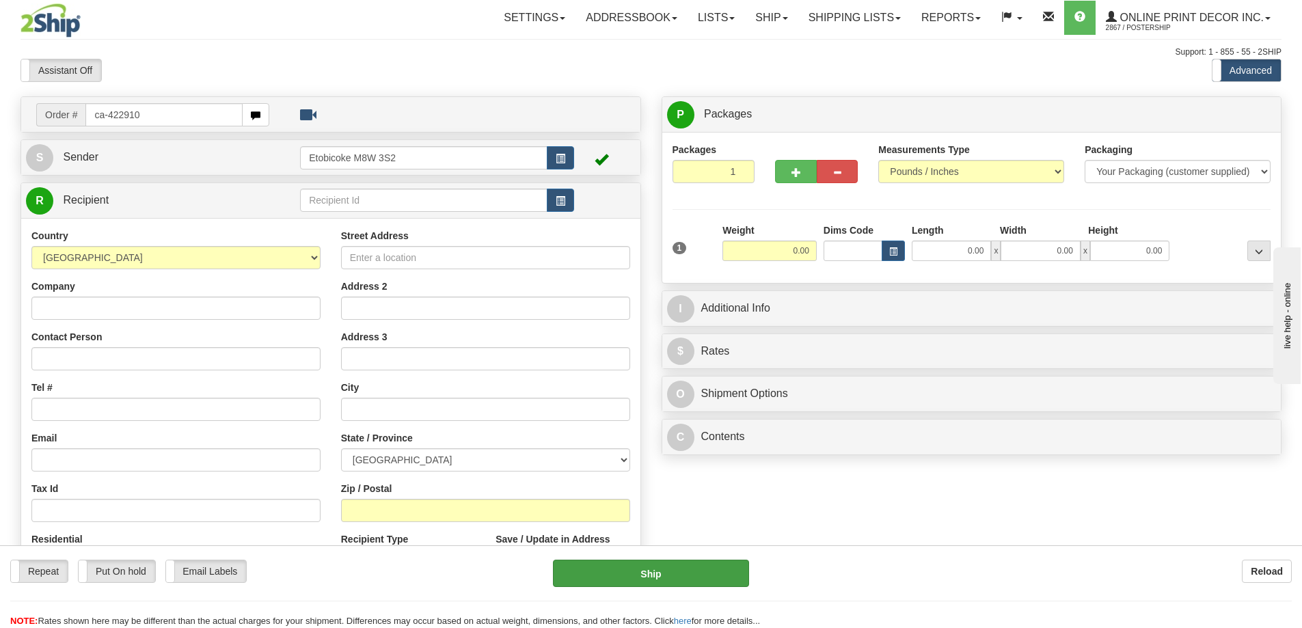
type input "ca-422910"
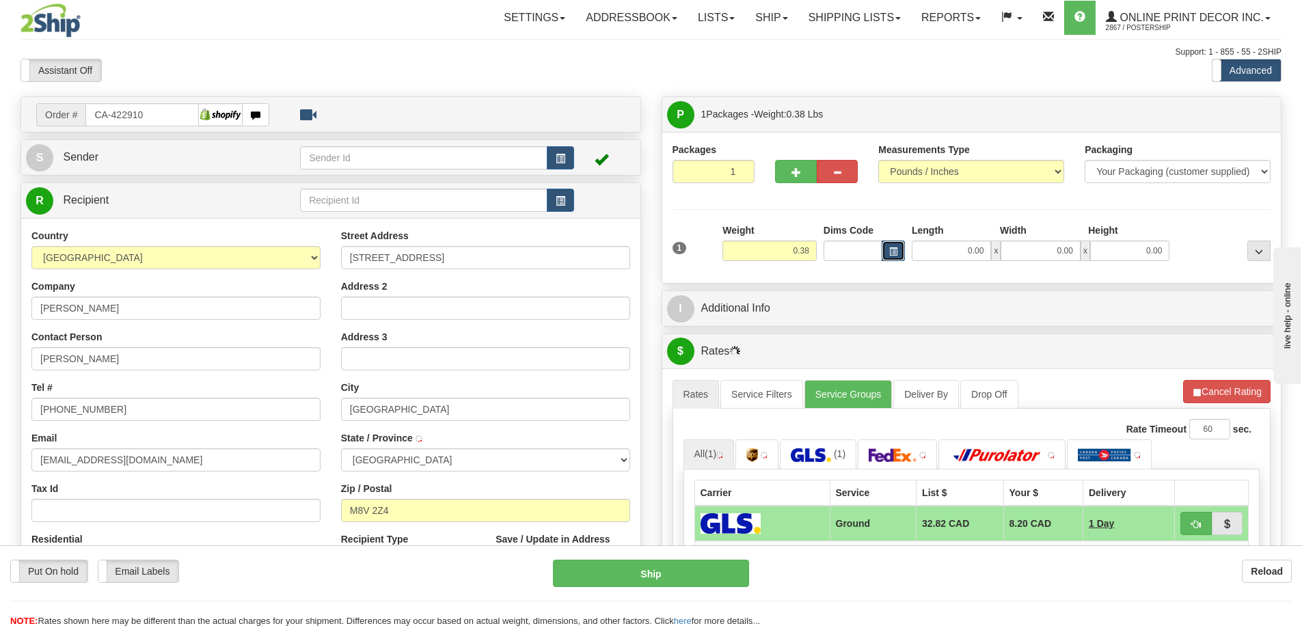
type input "ETOBICOKE"
click at [887, 247] on button "button" at bounding box center [893, 251] width 23 height 21
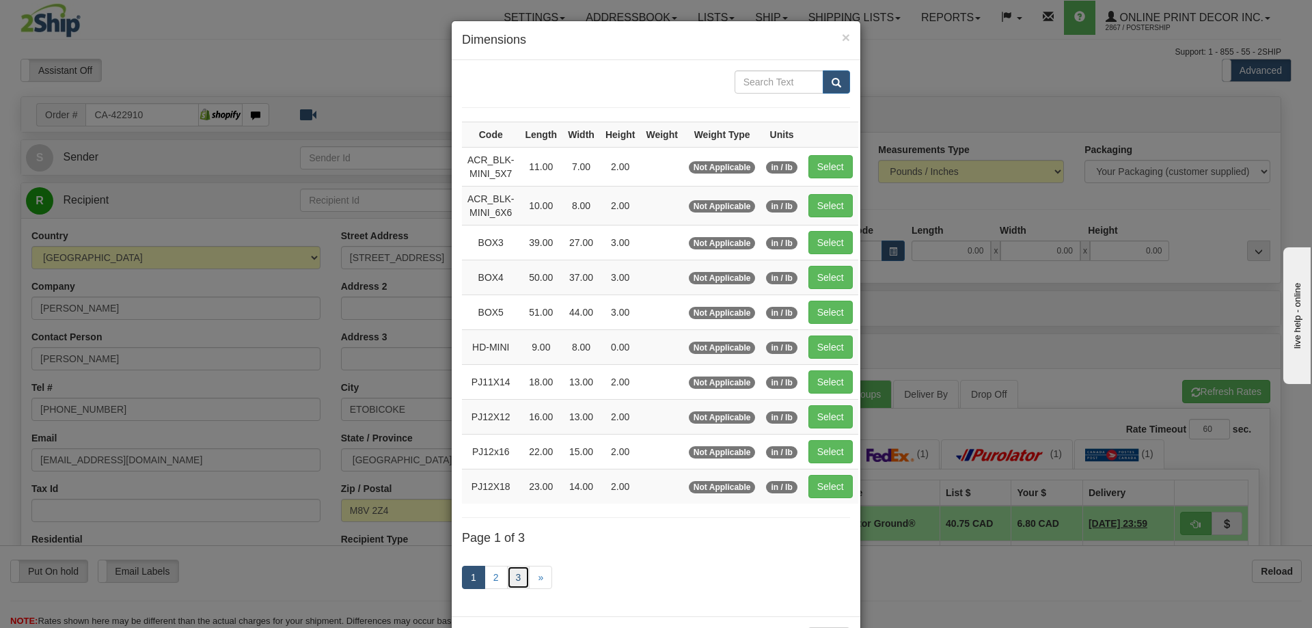
click at [509, 570] on link "3" at bounding box center [518, 577] width 23 height 23
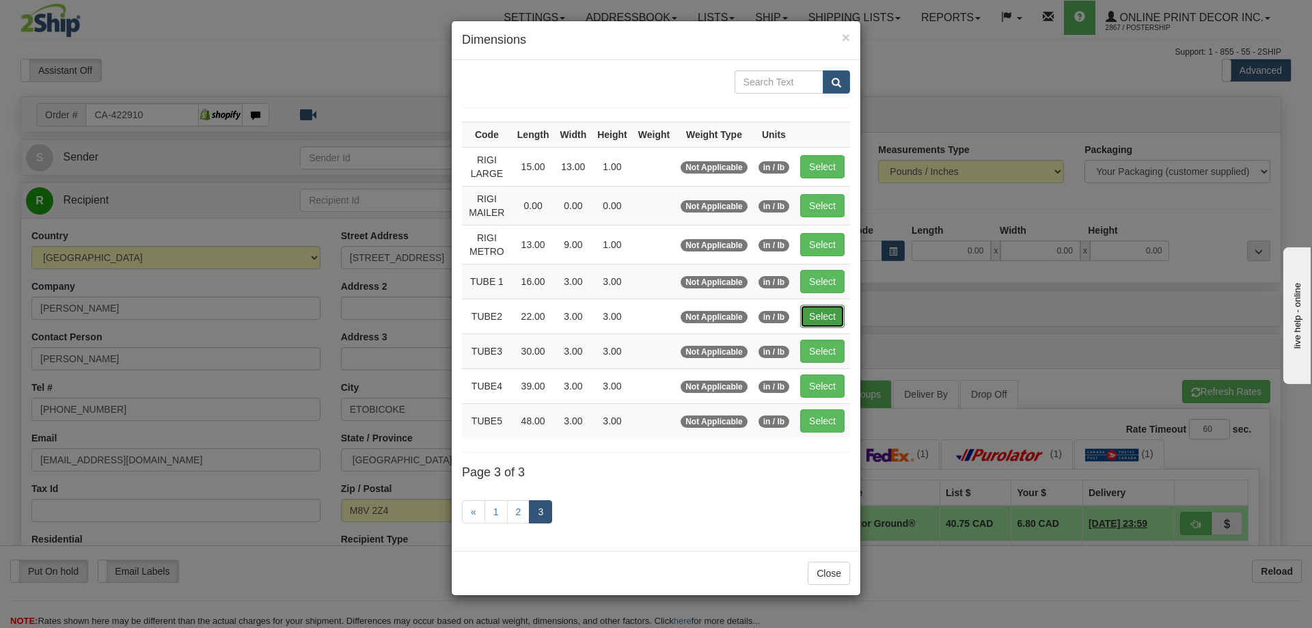
click at [823, 325] on button "Select" at bounding box center [822, 316] width 44 height 23
type input "TUBE2"
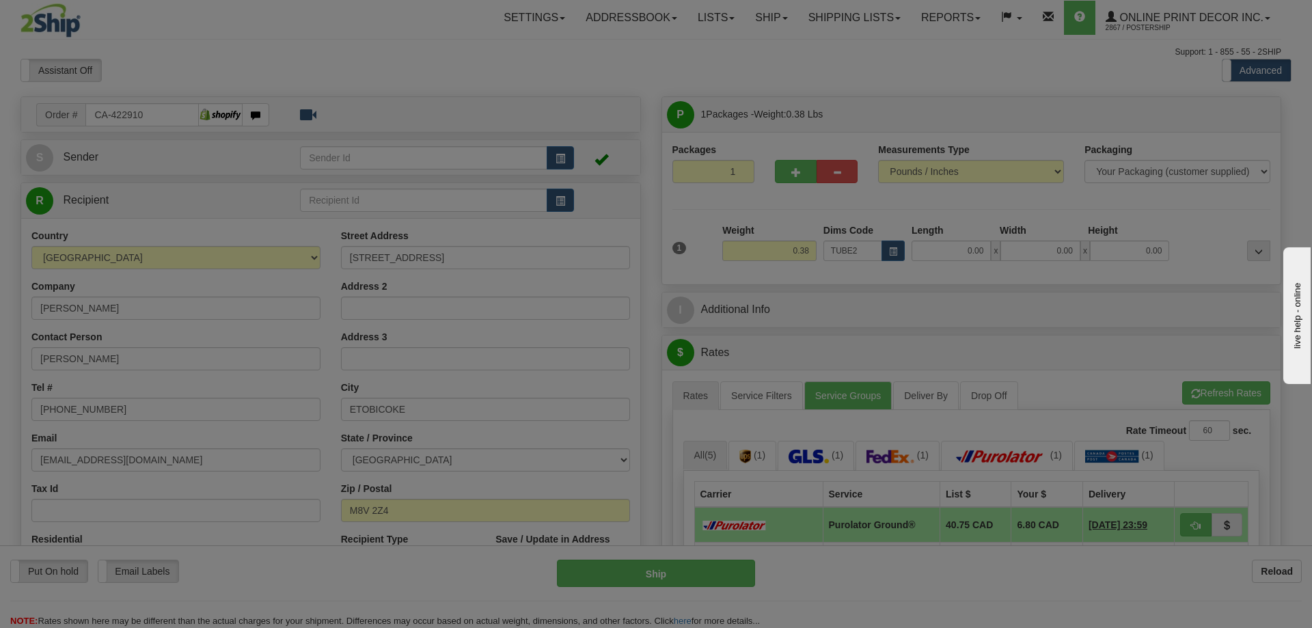
type input "22.00"
type input "3.00"
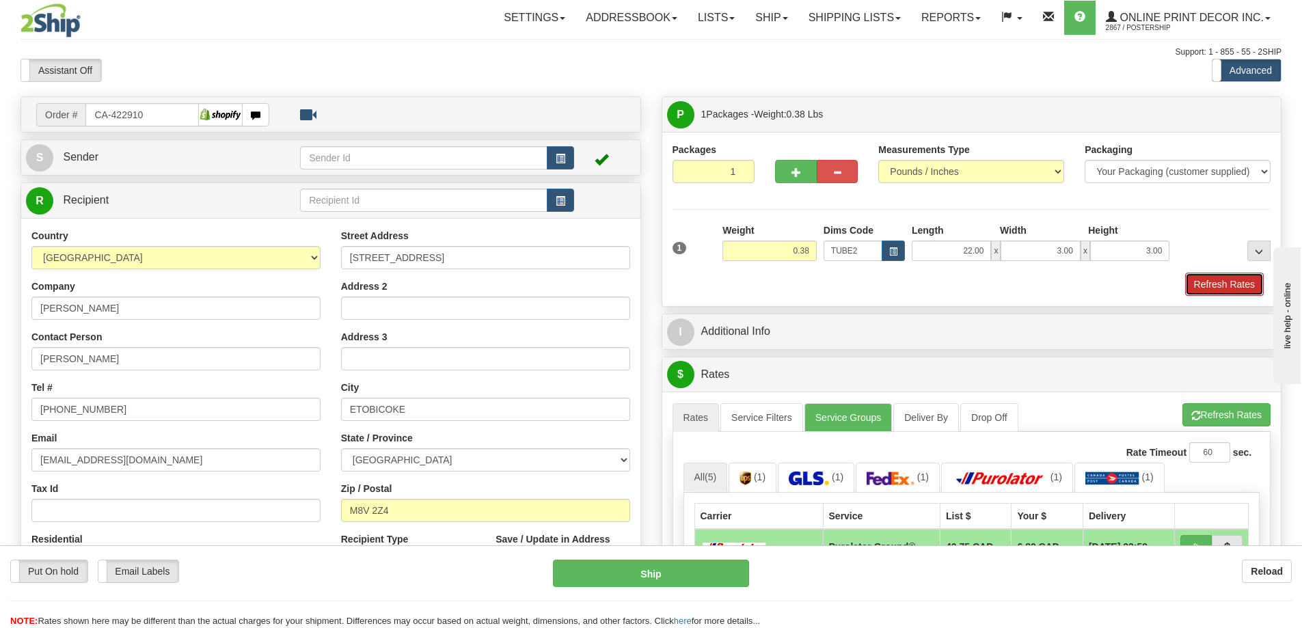
click at [1205, 284] on button "Refresh Rates" at bounding box center [1224, 284] width 79 height 23
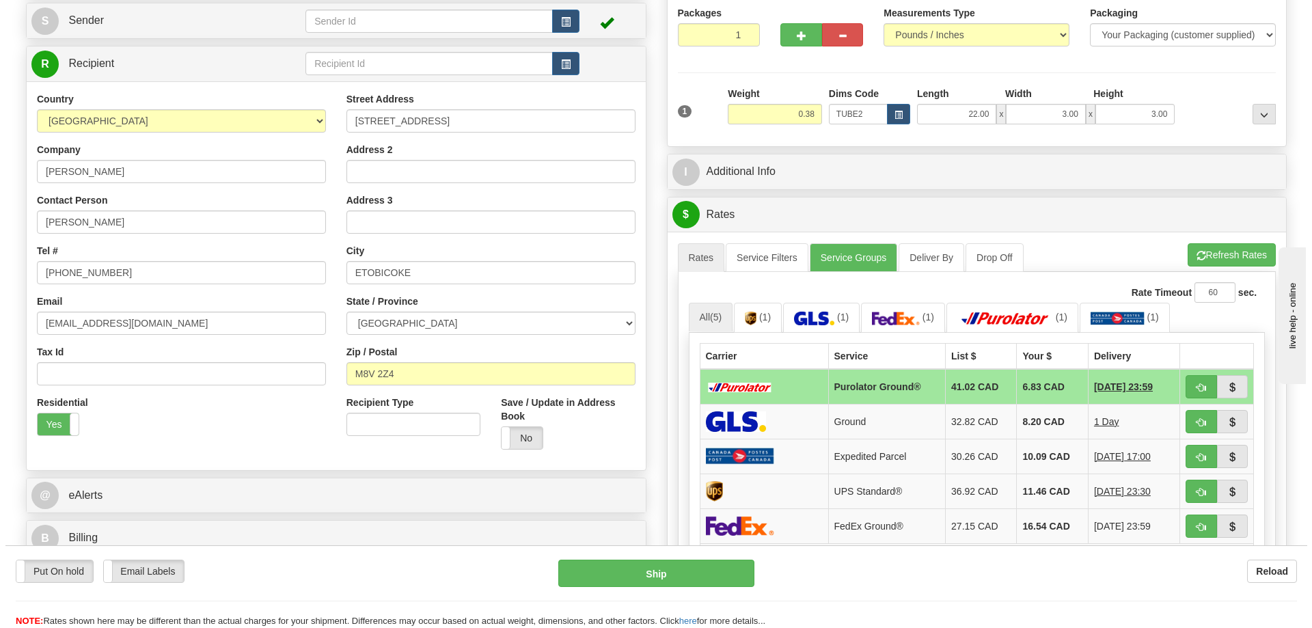
scroll to position [205, 0]
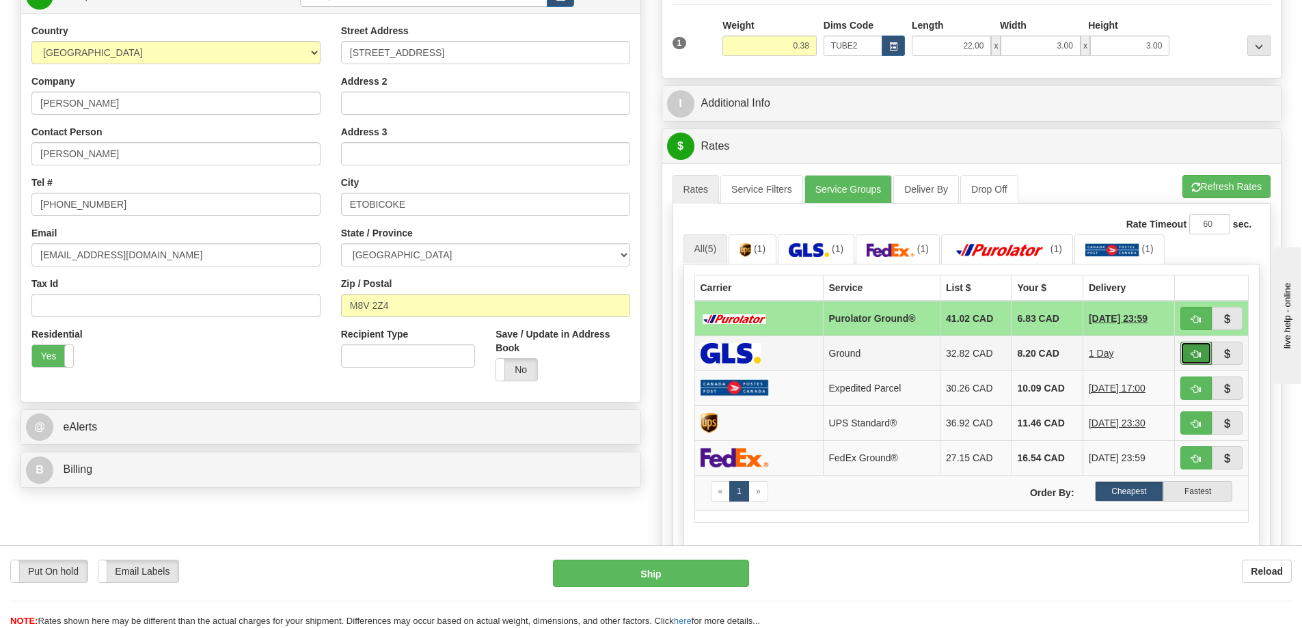
click at [1197, 354] on span "button" at bounding box center [1196, 354] width 10 height 9
type input "1"
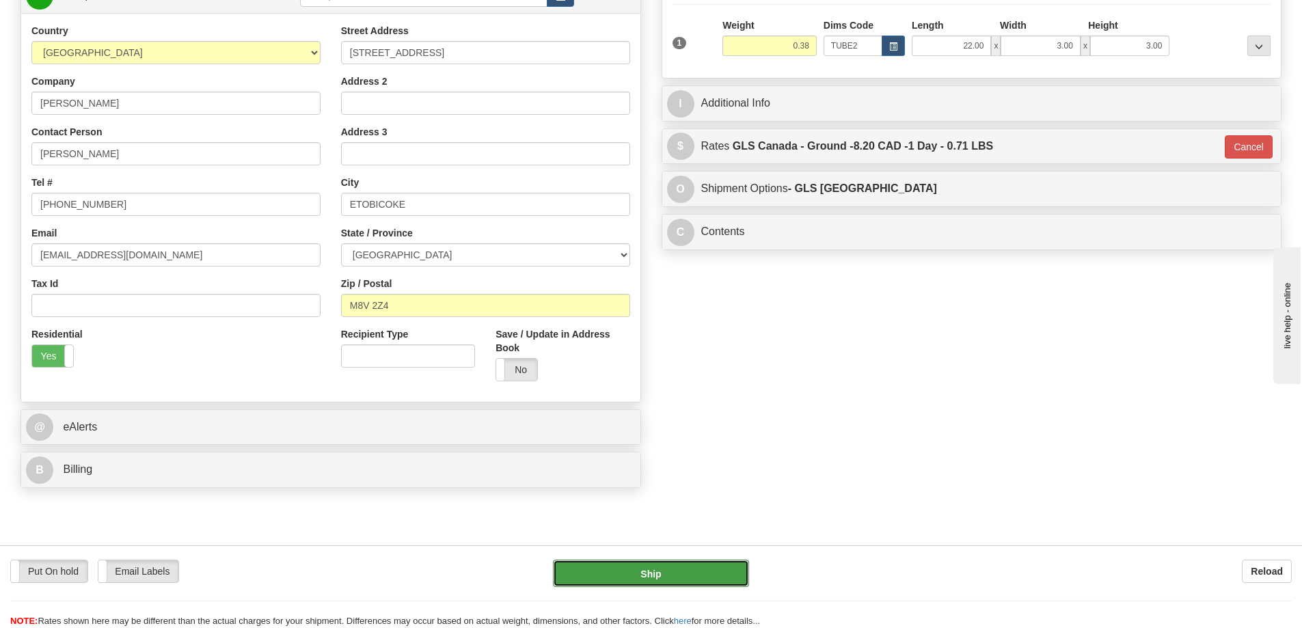
click at [683, 565] on button "Ship" at bounding box center [651, 573] width 196 height 27
